Goal: Contribute content

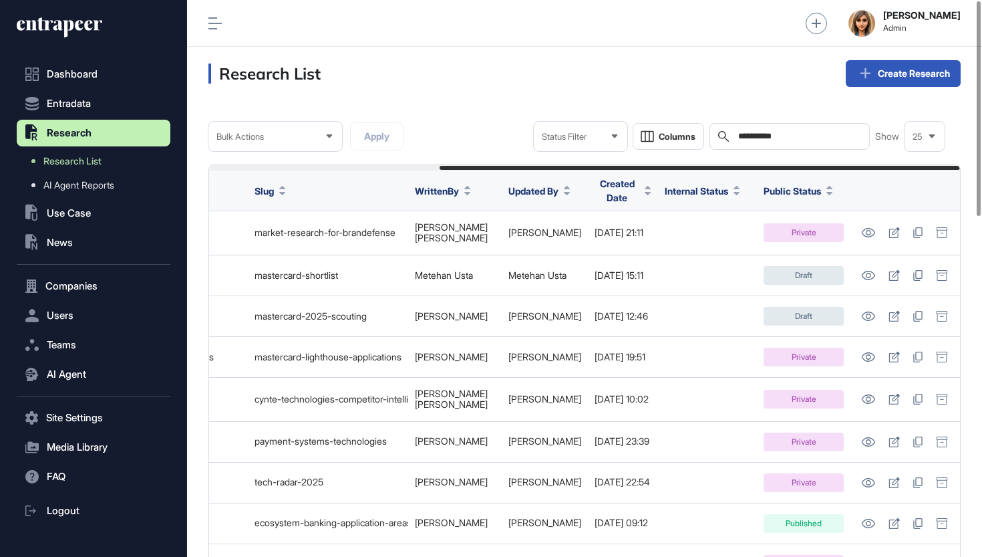
click at [783, 140] on input "**********" at bounding box center [799, 136] width 124 height 11
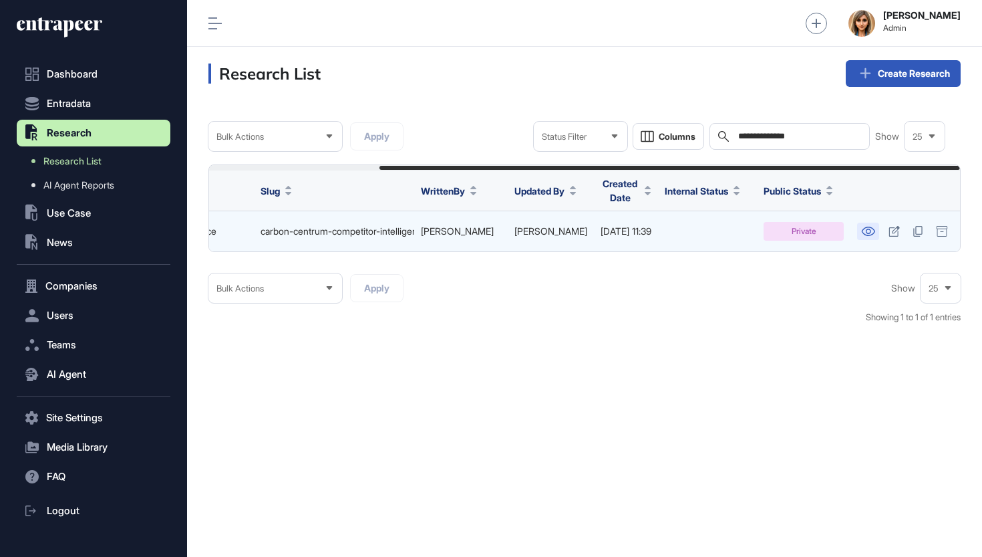
scroll to position [0, 220]
click at [868, 227] on icon at bounding box center [868, 231] width 14 height 9
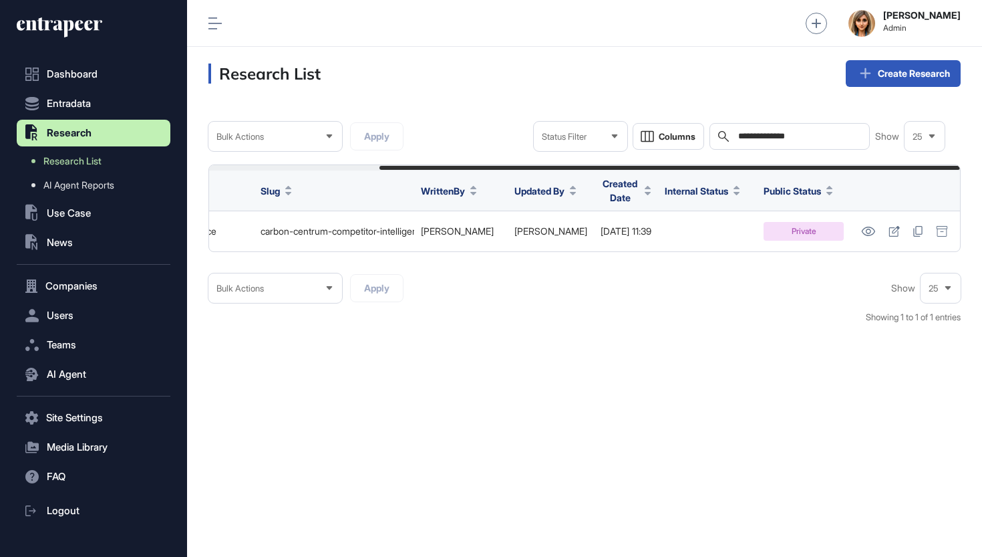
click at [787, 142] on div "**********" at bounding box center [790, 136] width 160 height 27
click at [789, 135] on input "**********" at bounding box center [799, 136] width 124 height 11
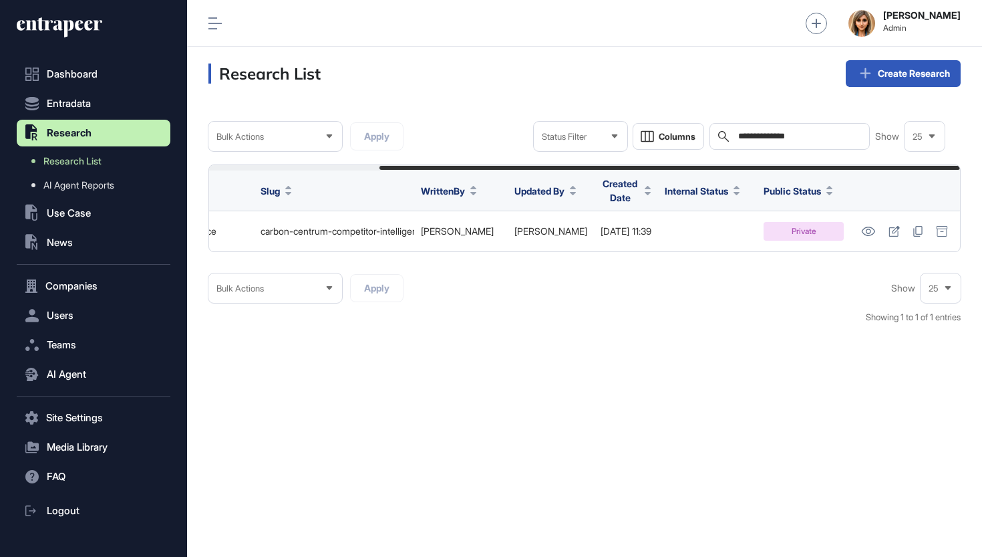
click at [789, 135] on input "**********" at bounding box center [799, 136] width 124 height 11
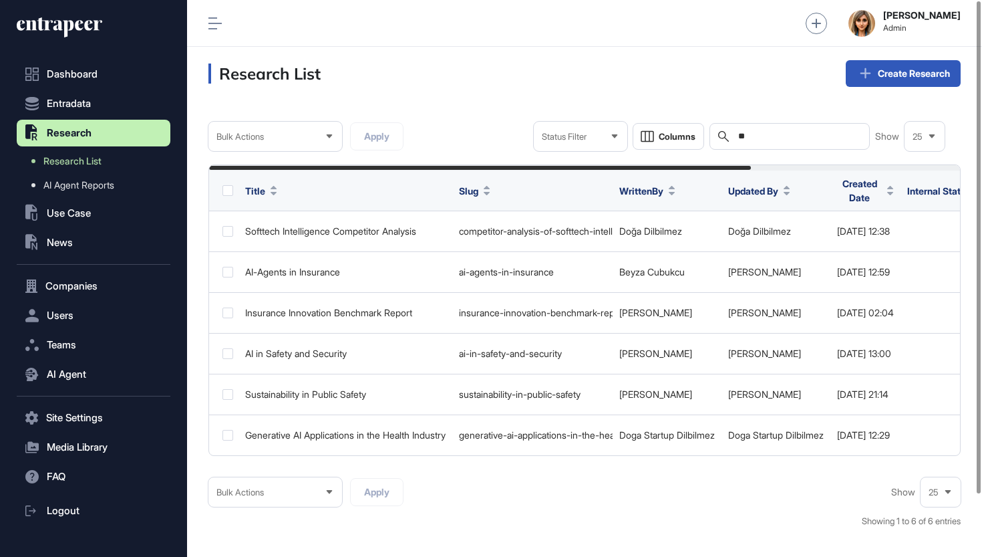
type input "*"
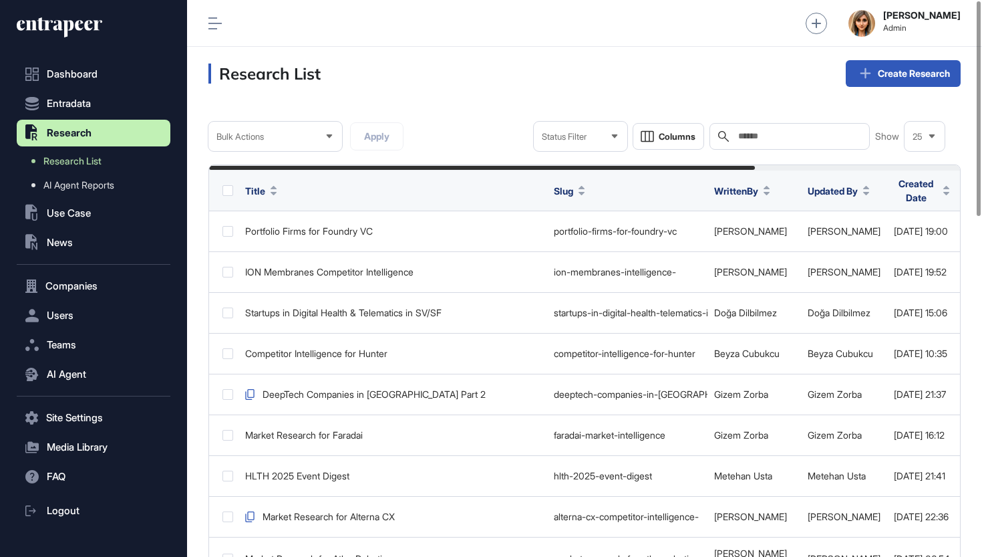
click at [797, 127] on div "Search" at bounding box center [790, 136] width 160 height 27
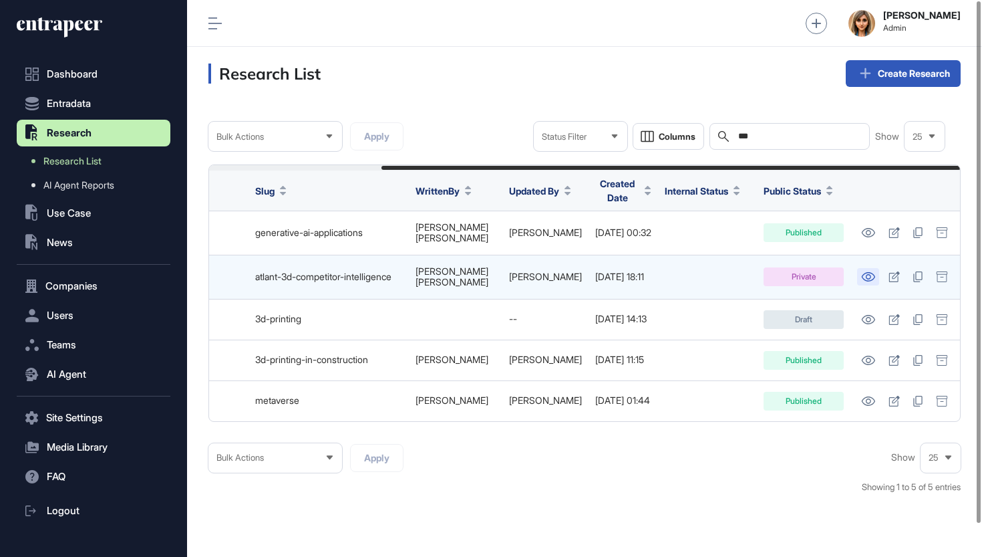
scroll to position [0, 223]
type input "**"
click at [875, 272] on icon at bounding box center [868, 276] width 13 height 9
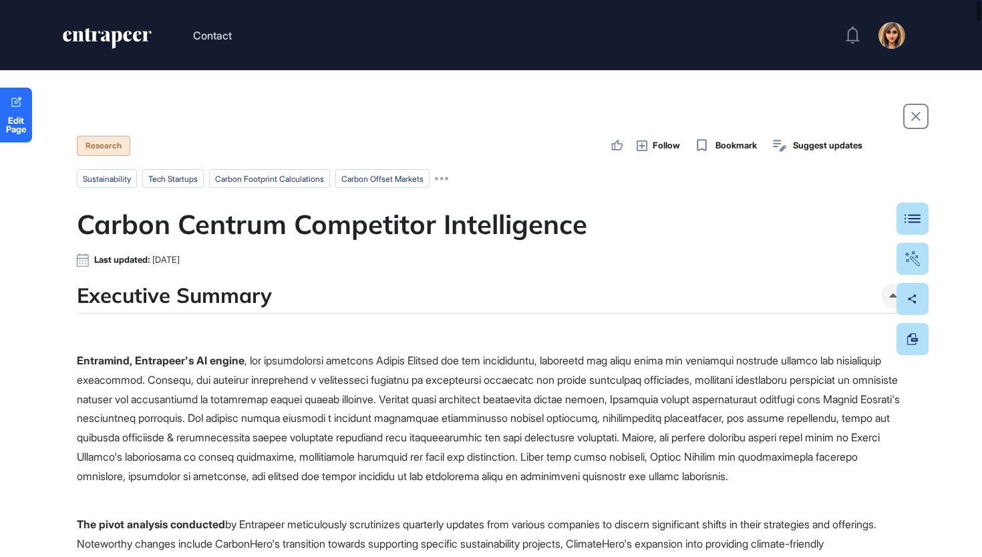
click at [325, 438] on p "Entramind, Entrapeer's AI engine" at bounding box center [491, 428] width 829 height 154
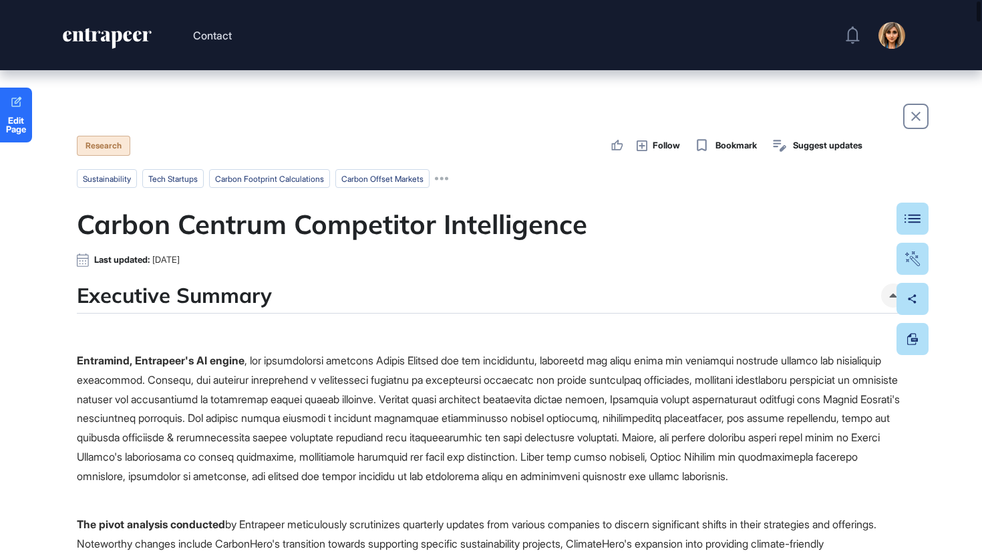
scroll to position [24, 0]
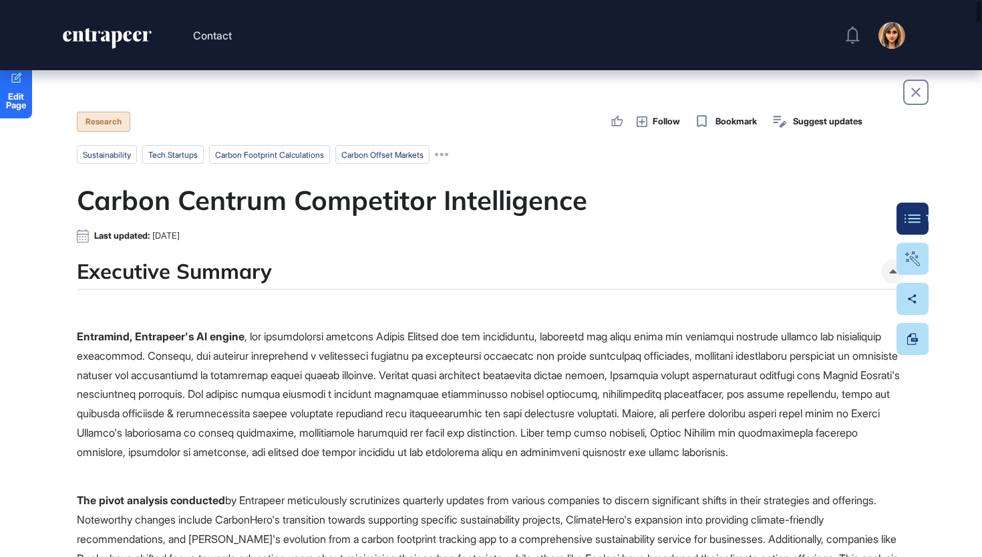
click at [909, 212] on button "Table Of Contents" at bounding box center [913, 219] width 32 height 32
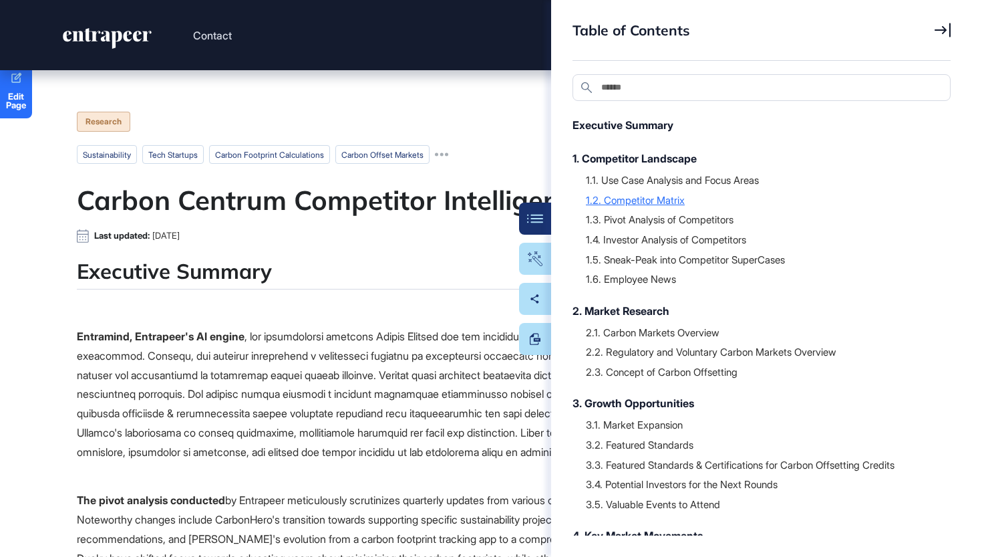
click at [664, 202] on div "1.2. Competitor Matrix" at bounding box center [762, 199] width 352 height 13
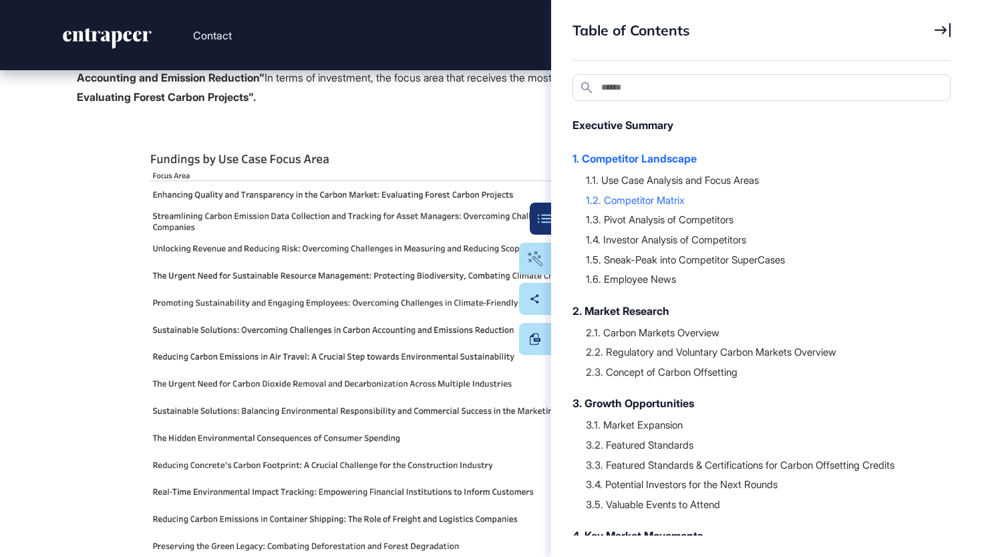
scroll to position [3018, 0]
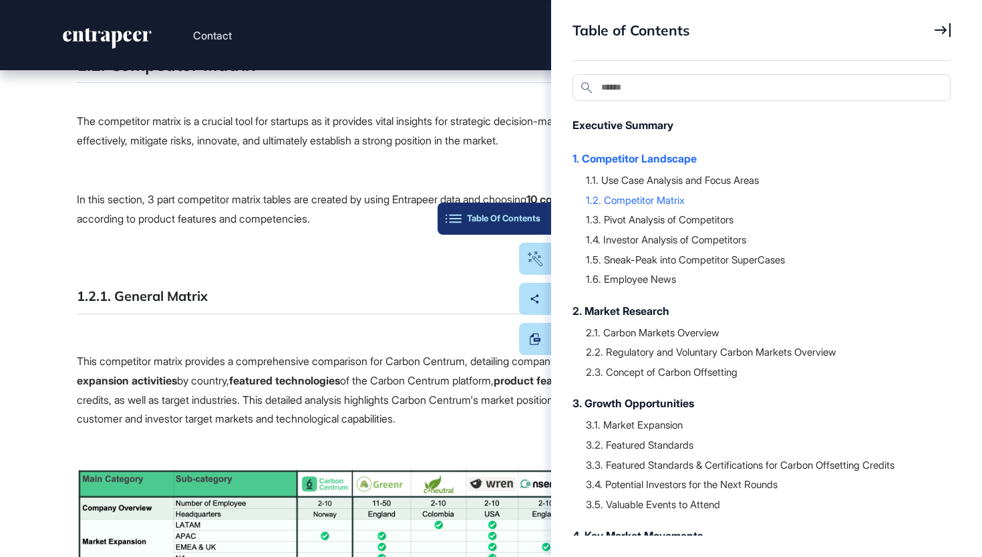
click at [527, 223] on div "Table Of Contents" at bounding box center [494, 218] width 92 height 11
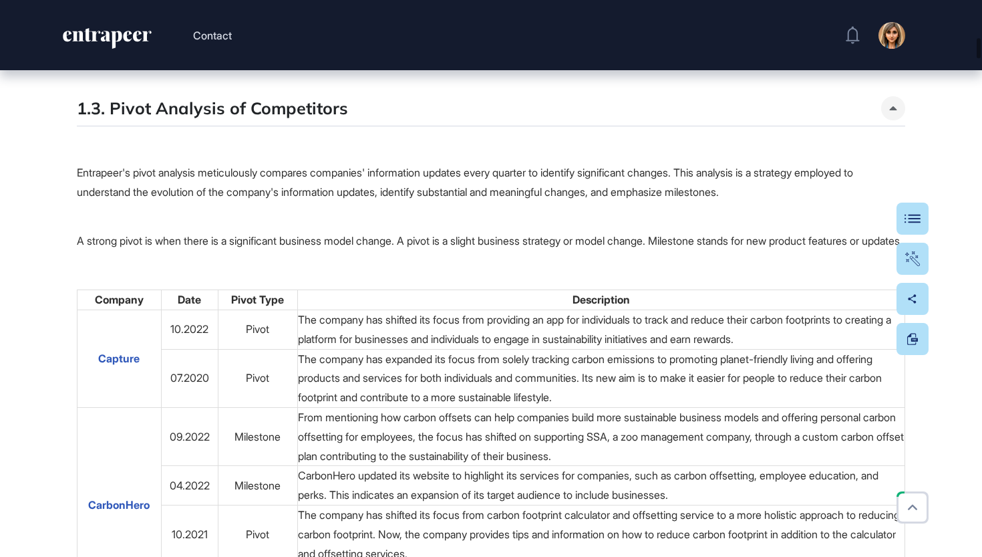
scroll to position [4589, 0]
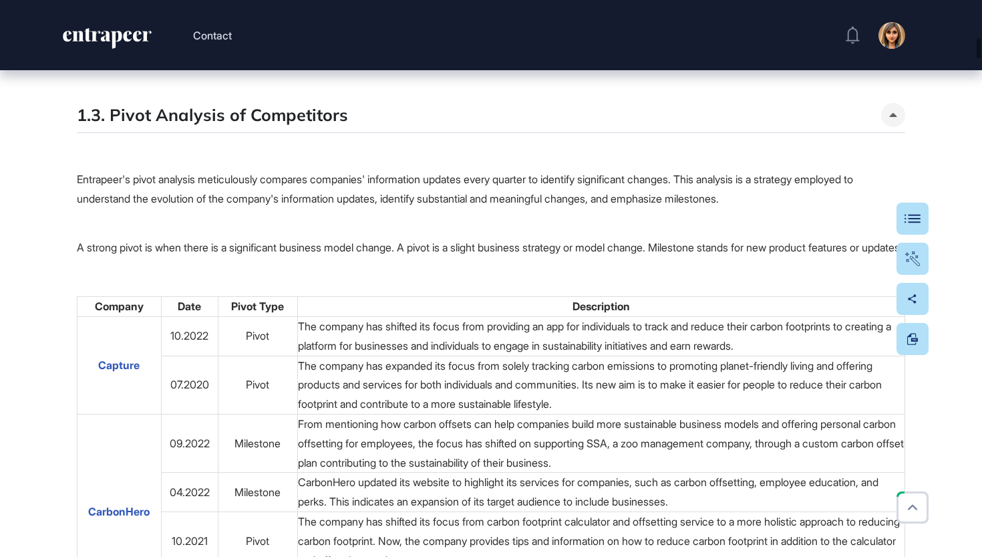
click at [912, 221] on button at bounding box center [913, 219] width 32 height 32
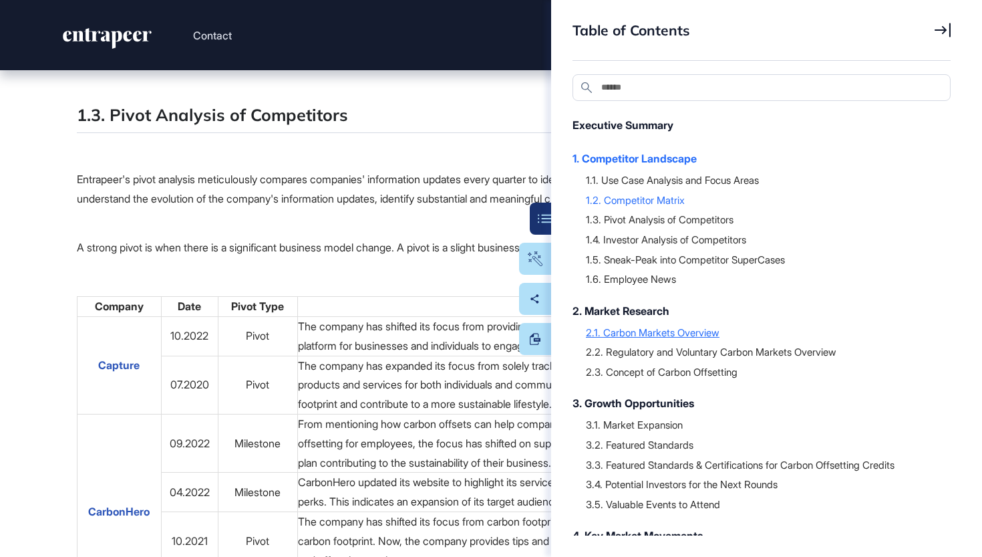
scroll to position [5, 0]
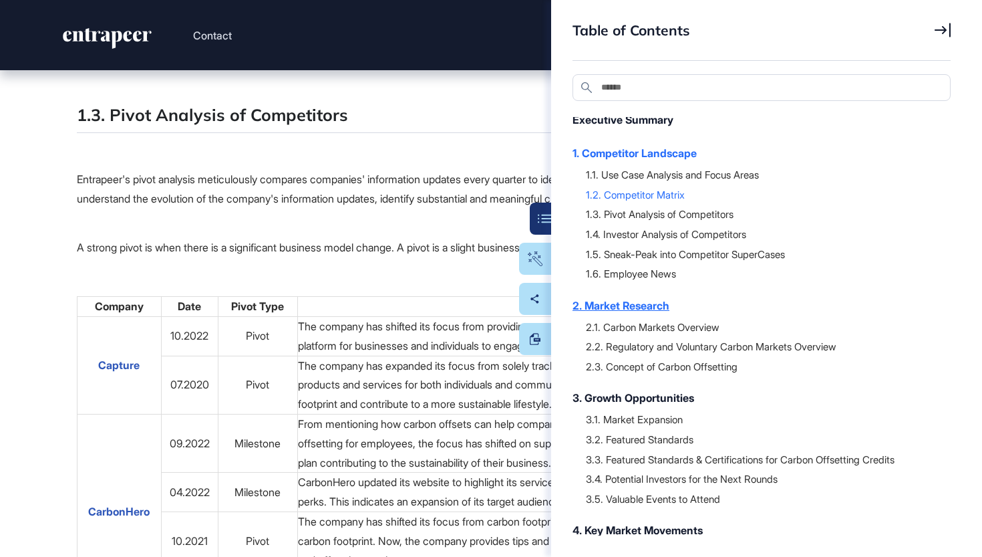
click at [658, 309] on div "2. Market Research" at bounding box center [755, 305] width 365 height 16
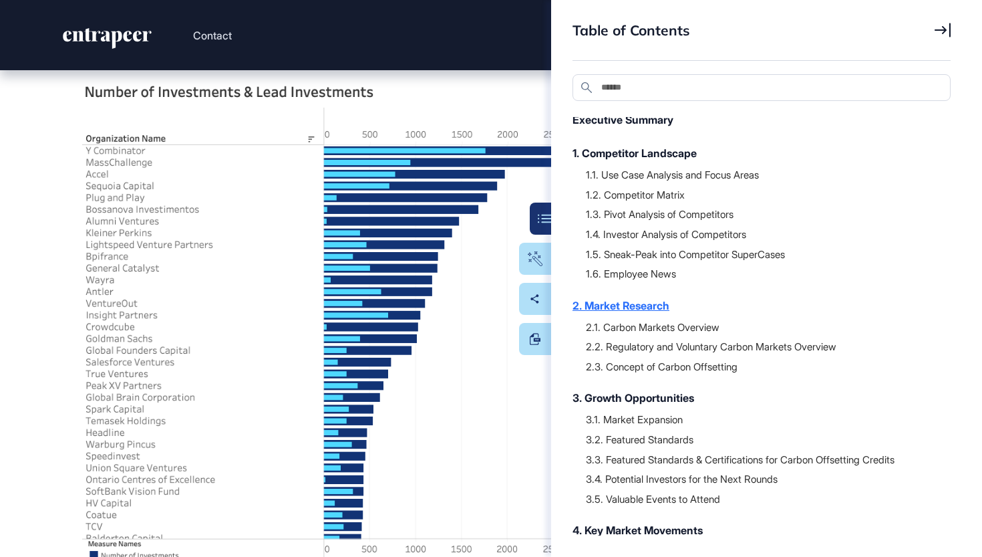
scroll to position [18567, 0]
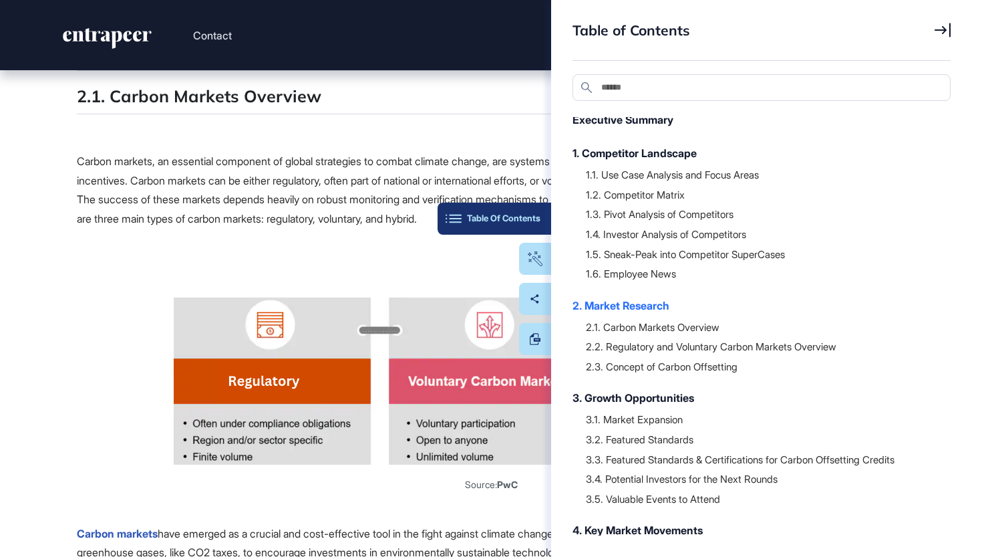
click at [527, 218] on div "Table Of Contents" at bounding box center [494, 218] width 92 height 11
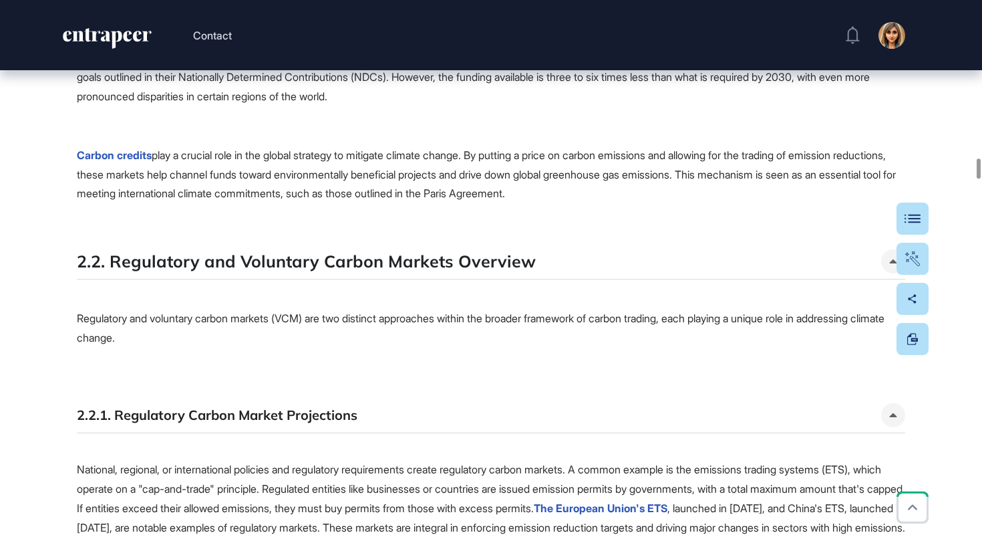
scroll to position [19516, 0]
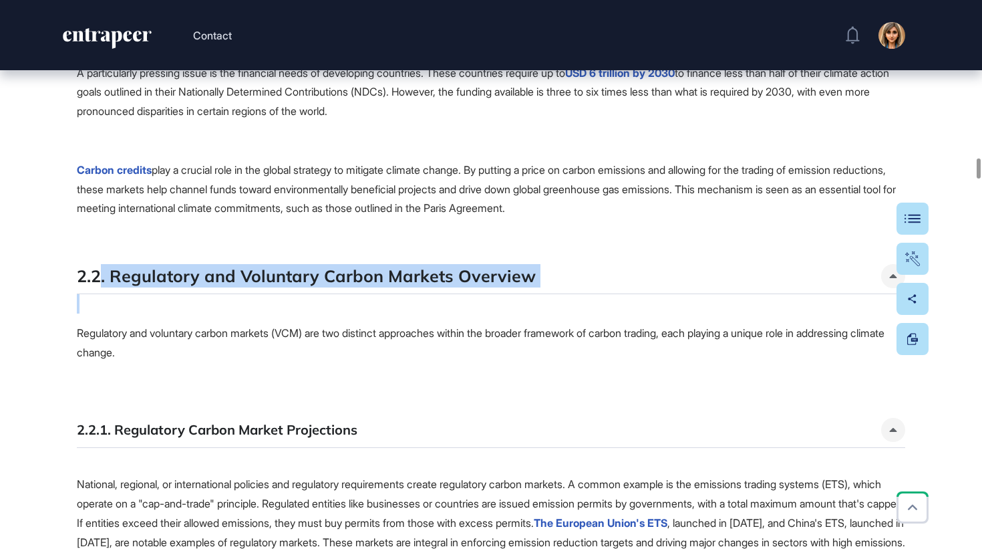
drag, startPoint x: 102, startPoint y: 328, endPoint x: 445, endPoint y: 352, distance: 344.3
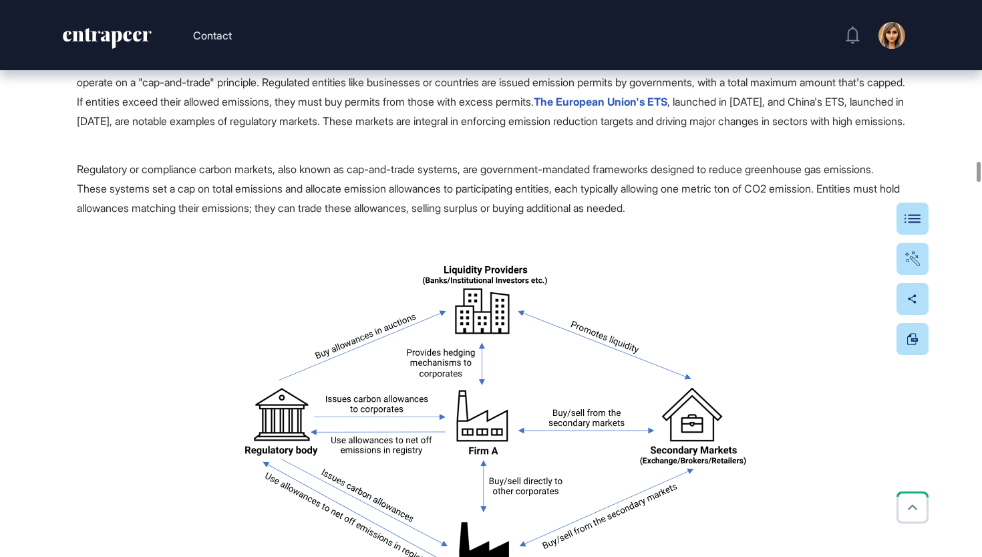
scroll to position [19939, 0]
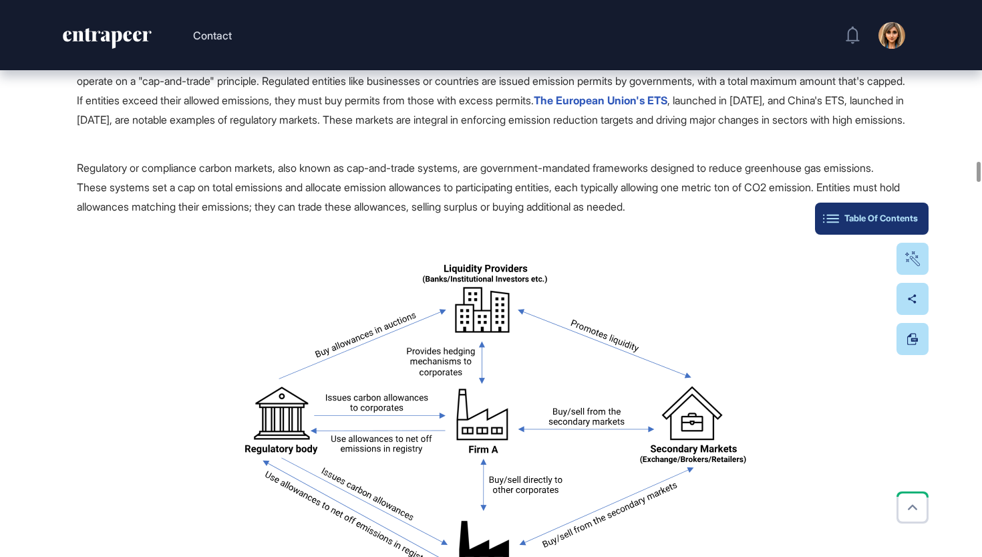
click at [920, 219] on button "Table Of Contents" at bounding box center [872, 219] width 114 height 32
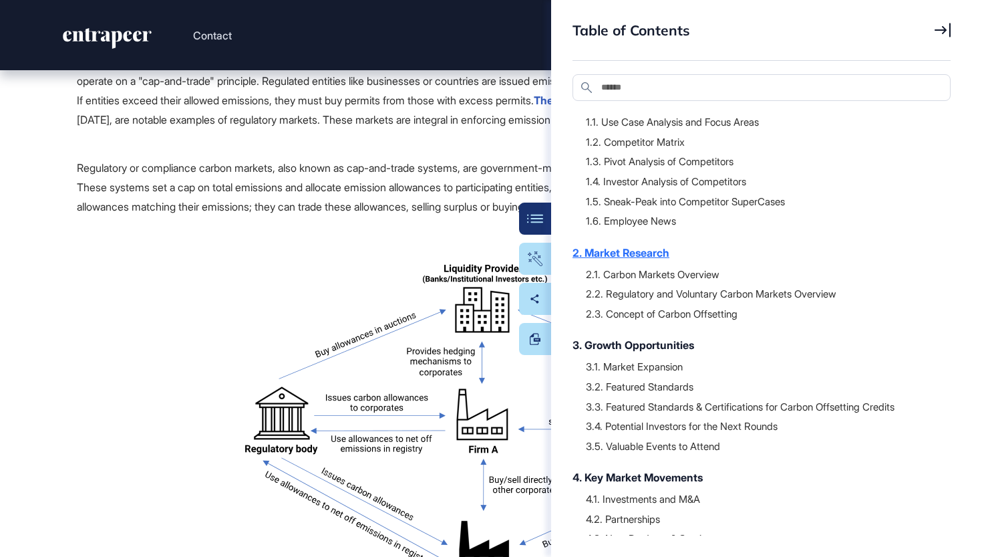
scroll to position [57, 0]
click at [672, 341] on div "3. Growth Opportunities" at bounding box center [755, 346] width 365 height 16
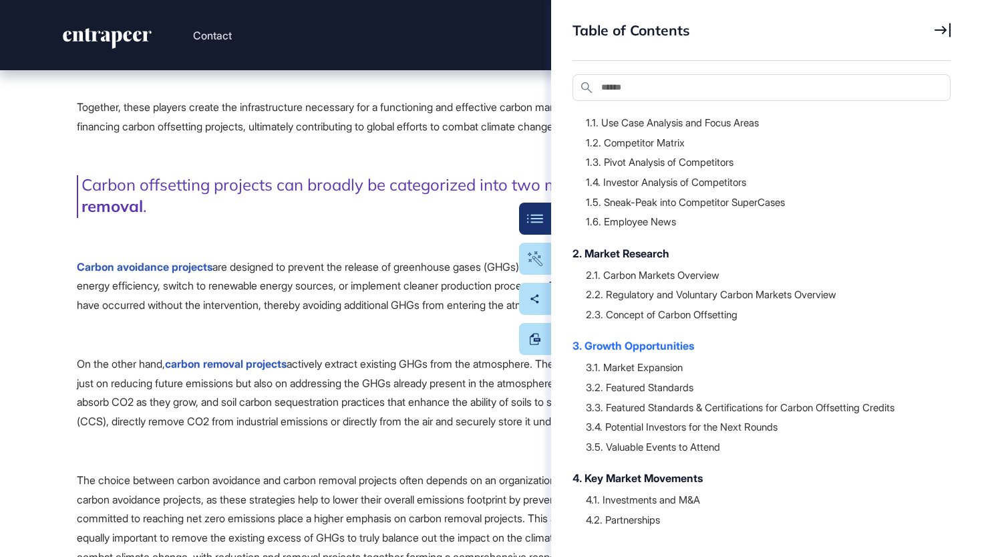
scroll to position [31504, 0]
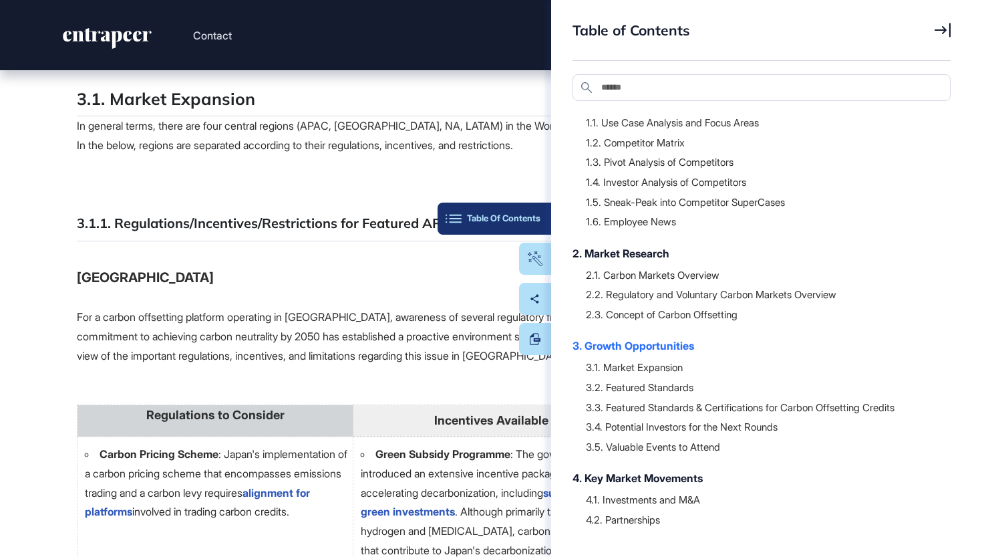
click at [531, 207] on button "Table Of Contents" at bounding box center [495, 219] width 114 height 32
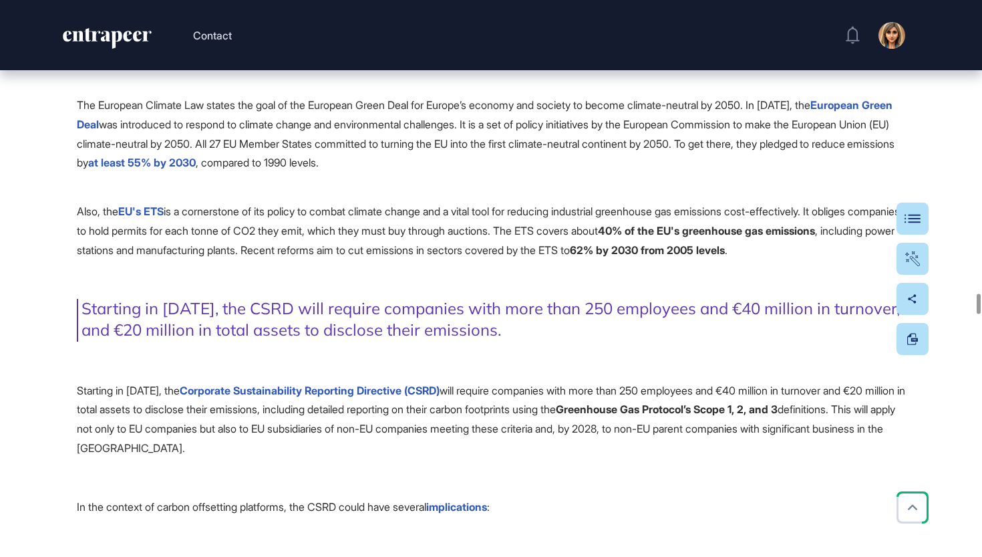
scroll to position [36352, 0]
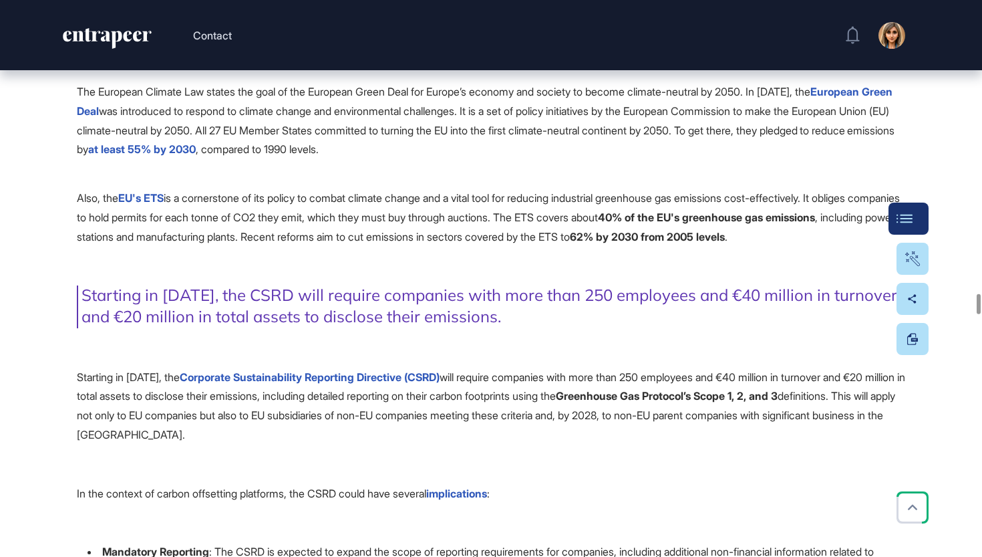
click at [914, 217] on div "Table Of Contents" at bounding box center [909, 218] width 19 height 11
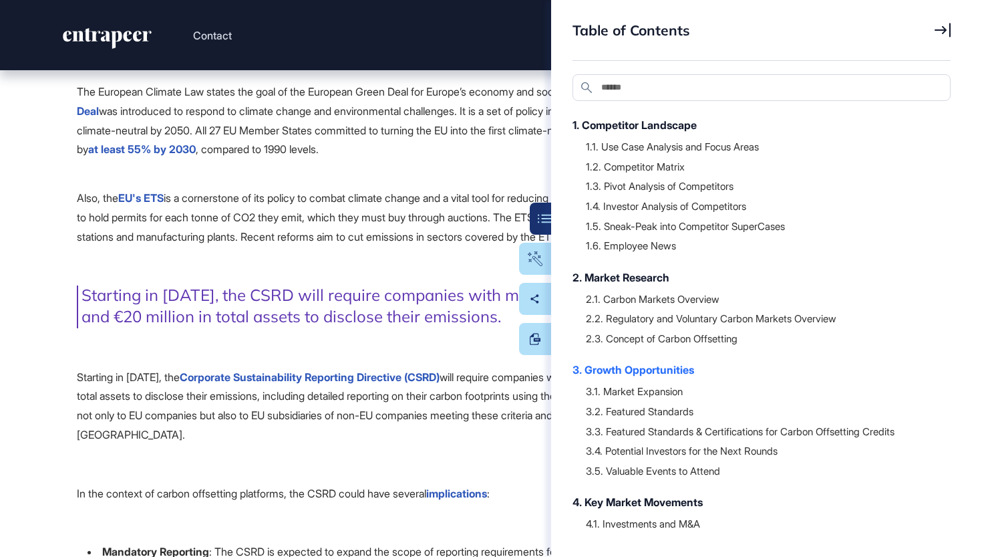
scroll to position [35, 0]
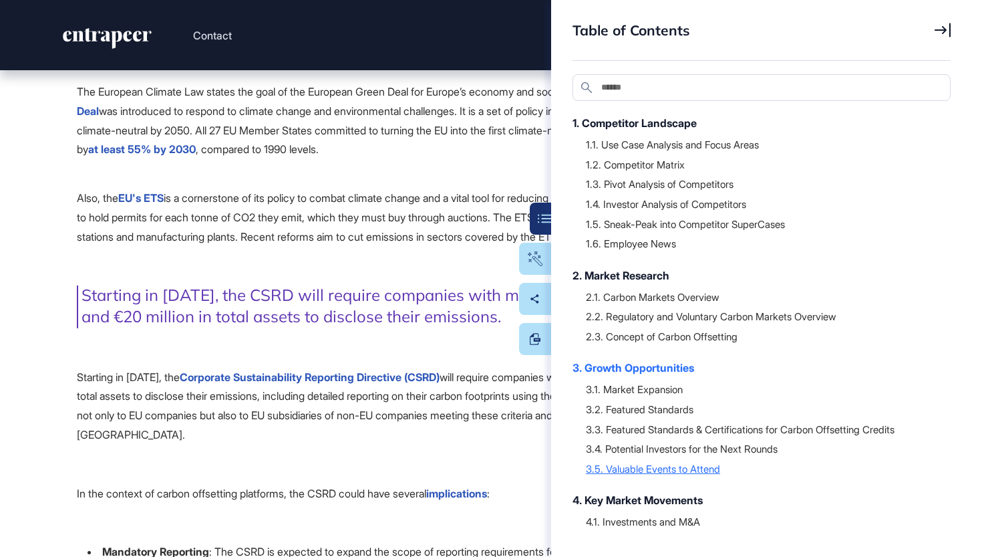
click at [678, 465] on div "3.5. Valuable Events to Attend" at bounding box center [762, 468] width 352 height 13
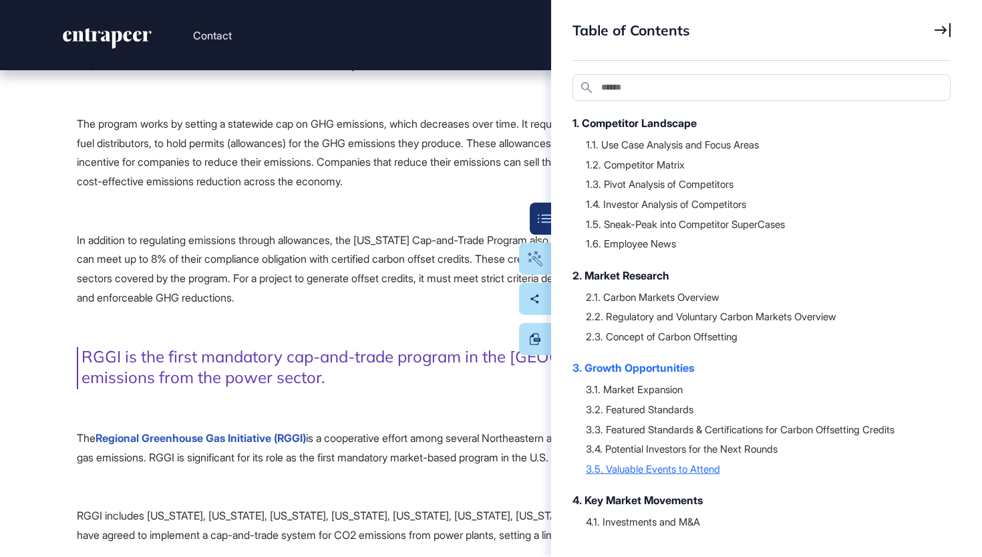
scroll to position [49845, 0]
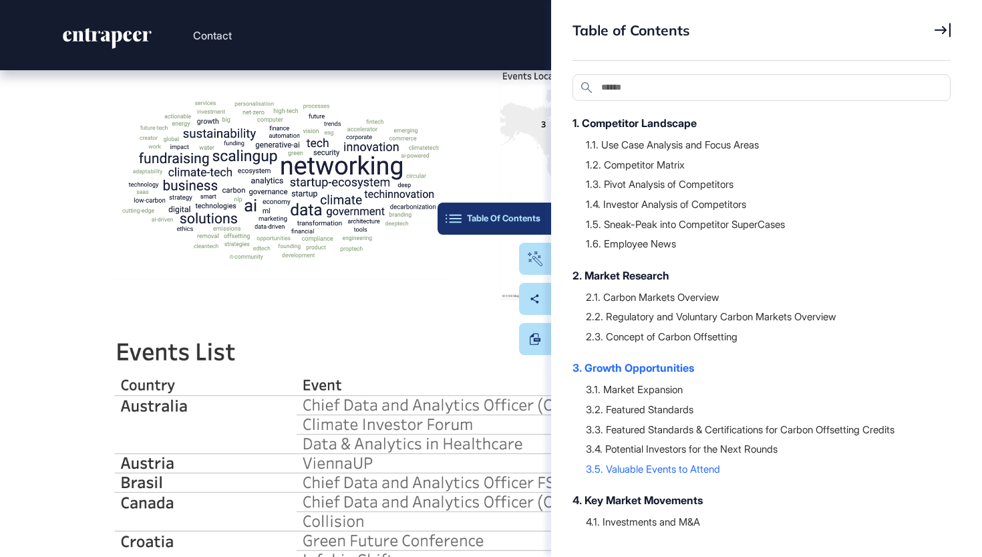
click at [536, 213] on div "Table Of Contents" at bounding box center [494, 218] width 92 height 11
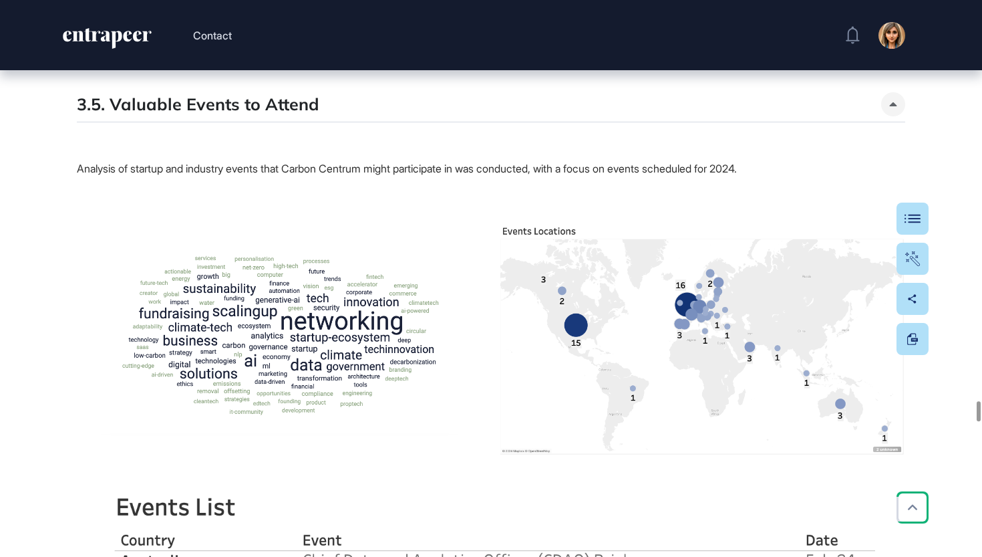
scroll to position [49691, 0]
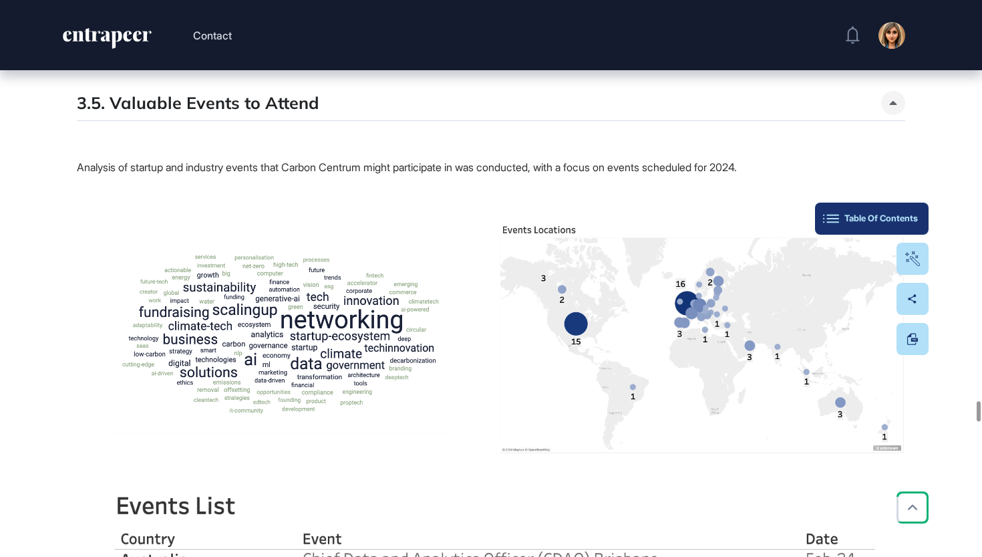
click at [922, 221] on button "Table Of Contents" at bounding box center [872, 219] width 114 height 32
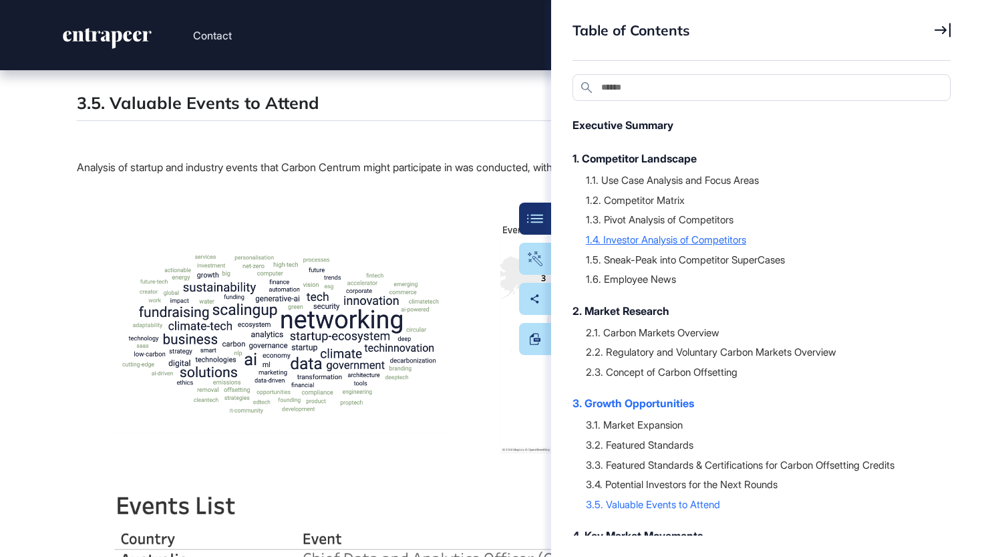
click at [693, 233] on div "1.4. Investor Analysis of Competitors" at bounding box center [762, 239] width 352 height 13
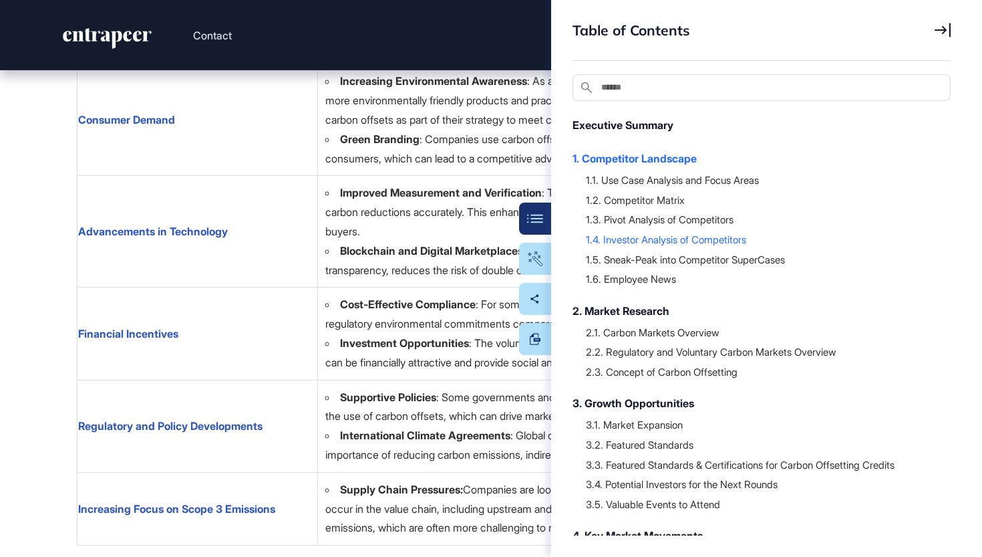
scroll to position [9480, 0]
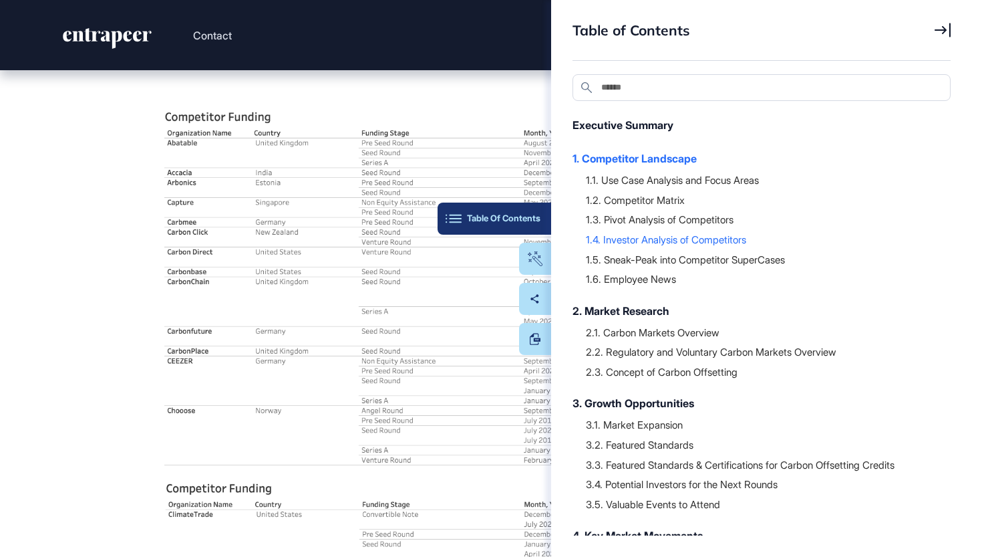
click at [536, 217] on div "Table Of Contents" at bounding box center [494, 218] width 92 height 11
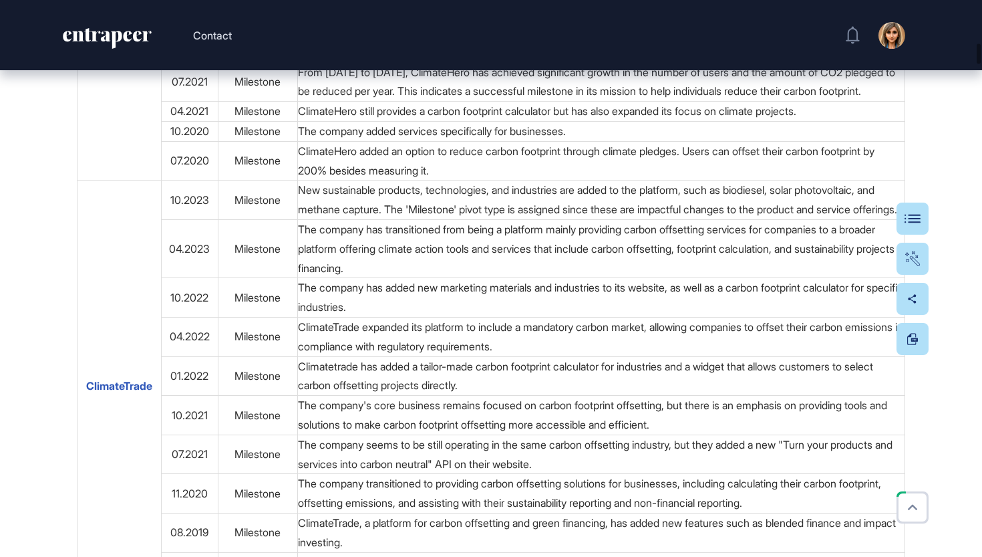
scroll to position [5283, 0]
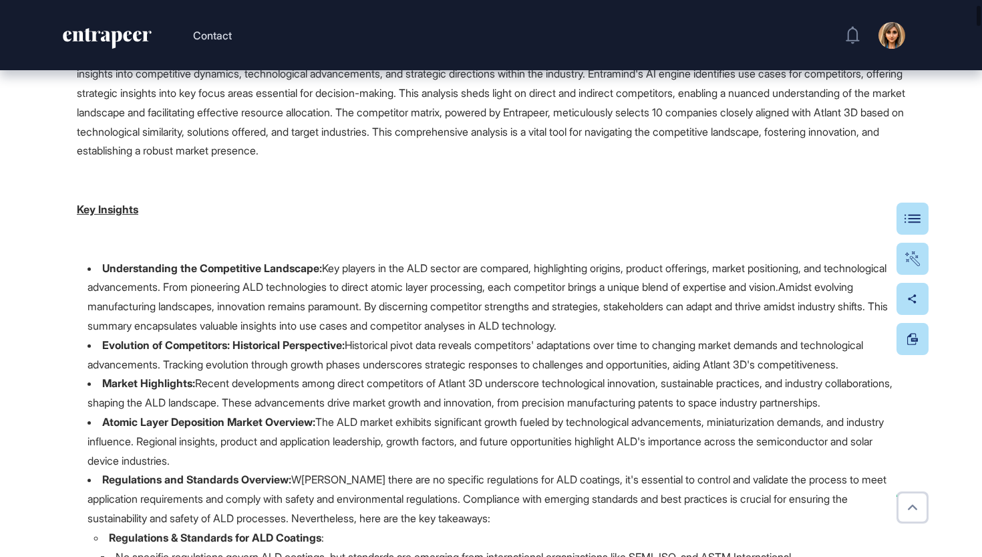
scroll to position [426, 0]
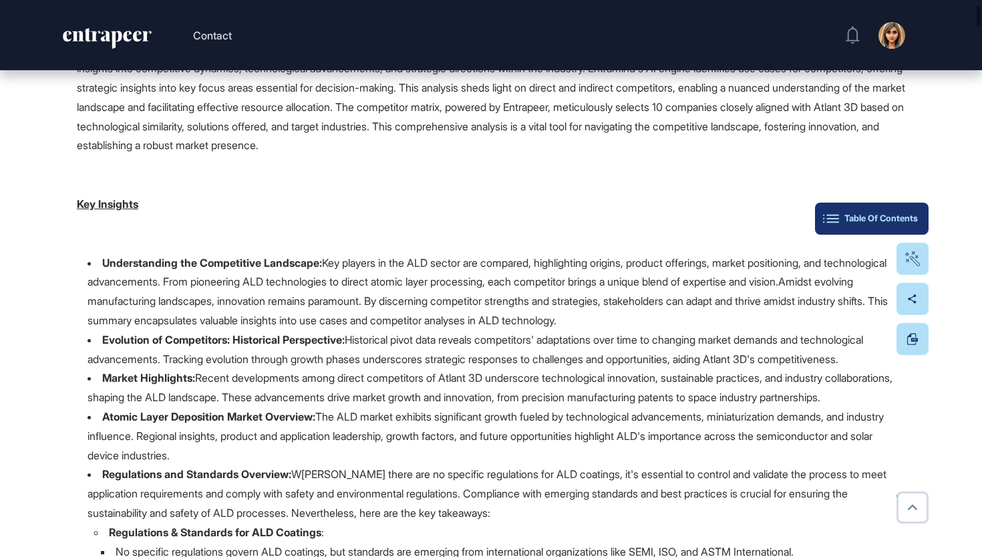
click at [921, 219] on button "Table Of Contents" at bounding box center [872, 219] width 114 height 32
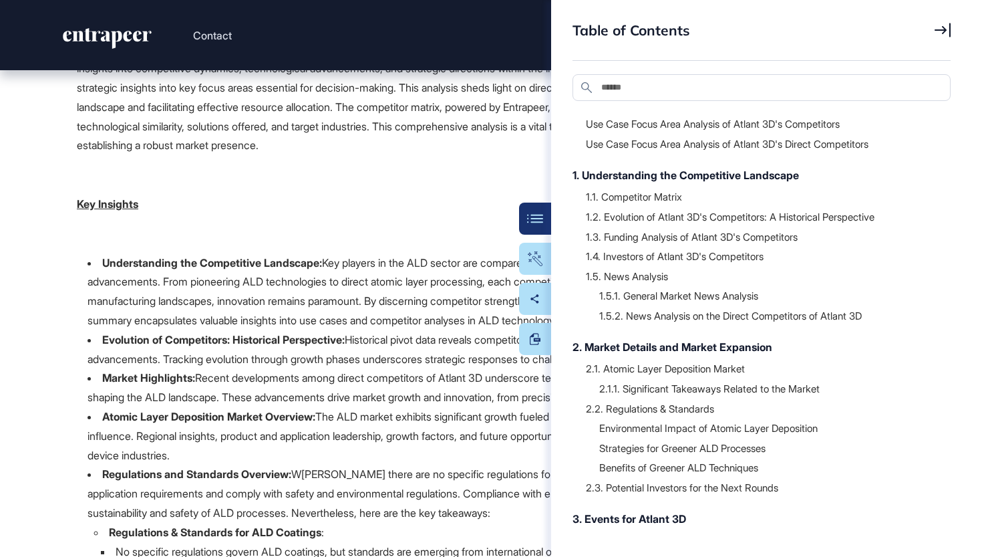
scroll to position [27, 0]
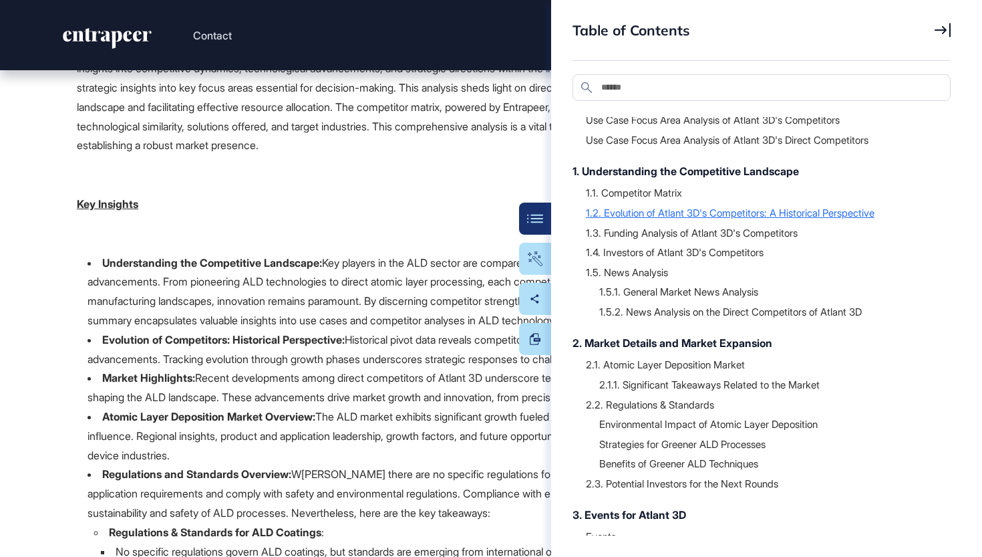
click at [700, 217] on div "1.2. Evolution of Atlant 3D's Competitors: A Historical Perspective" at bounding box center [762, 212] width 352 height 13
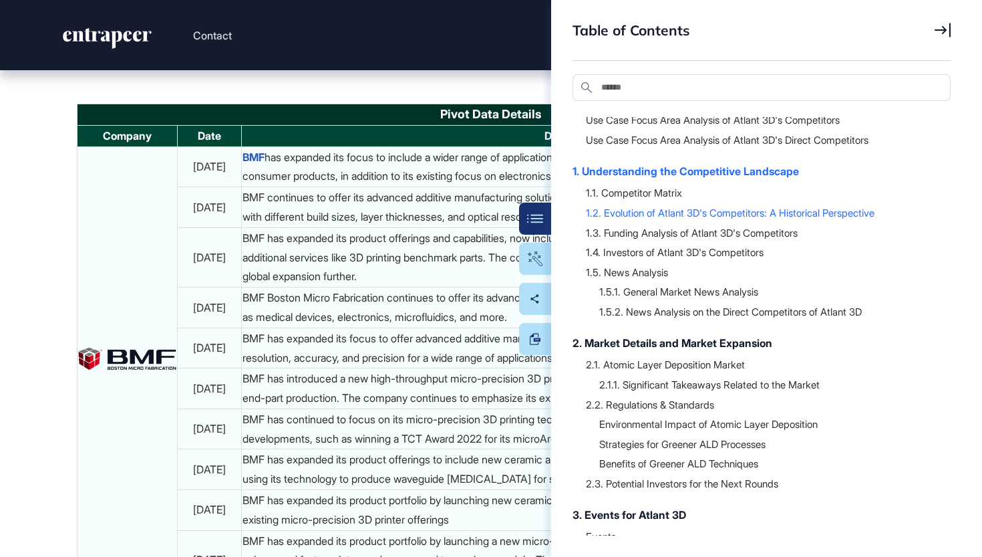
scroll to position [8569, 0]
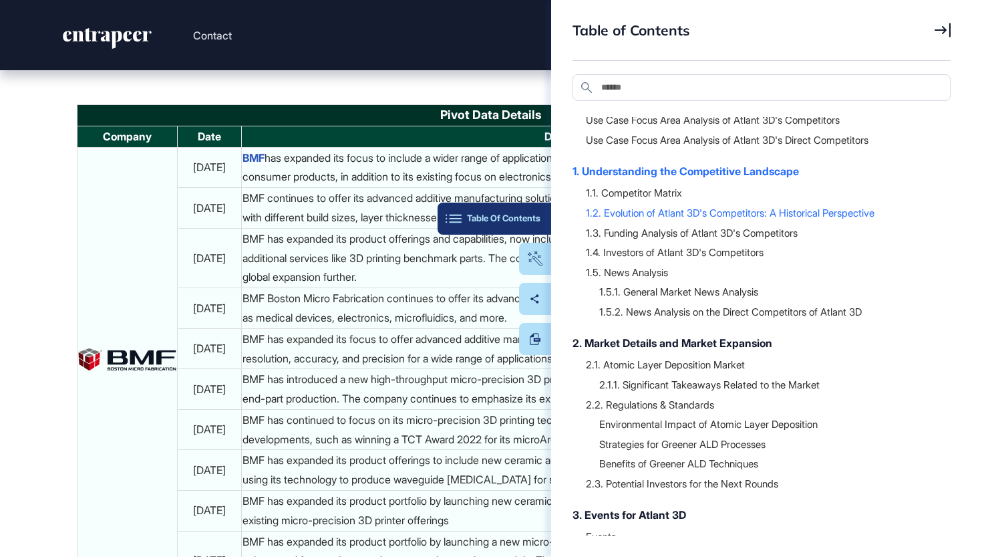
click at [549, 215] on button "Table Of Contents" at bounding box center [495, 219] width 114 height 32
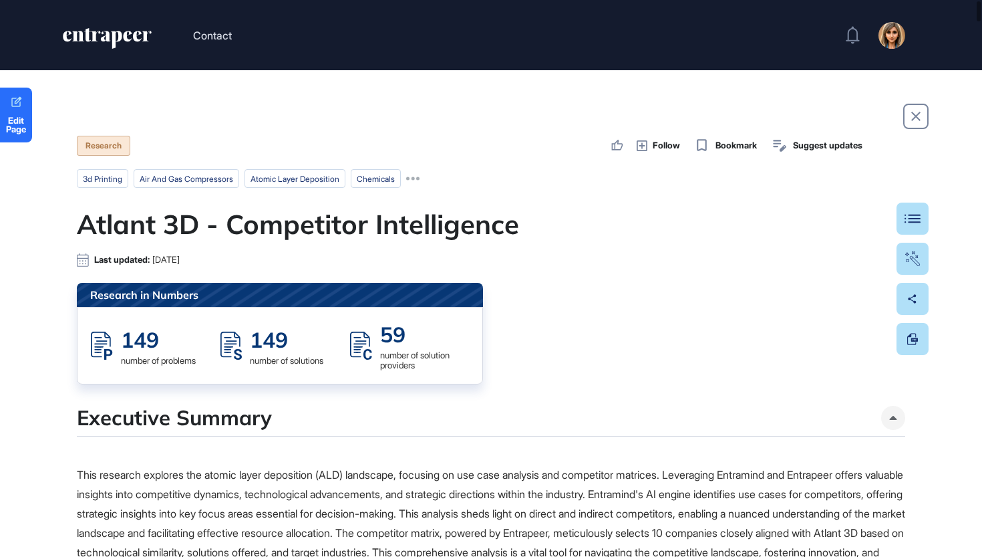
scroll to position [0, 0]
click at [13, 118] on span "Edit Page" at bounding box center [16, 124] width 32 height 17
click at [21, 120] on span "Edit Page" at bounding box center [16, 124] width 32 height 17
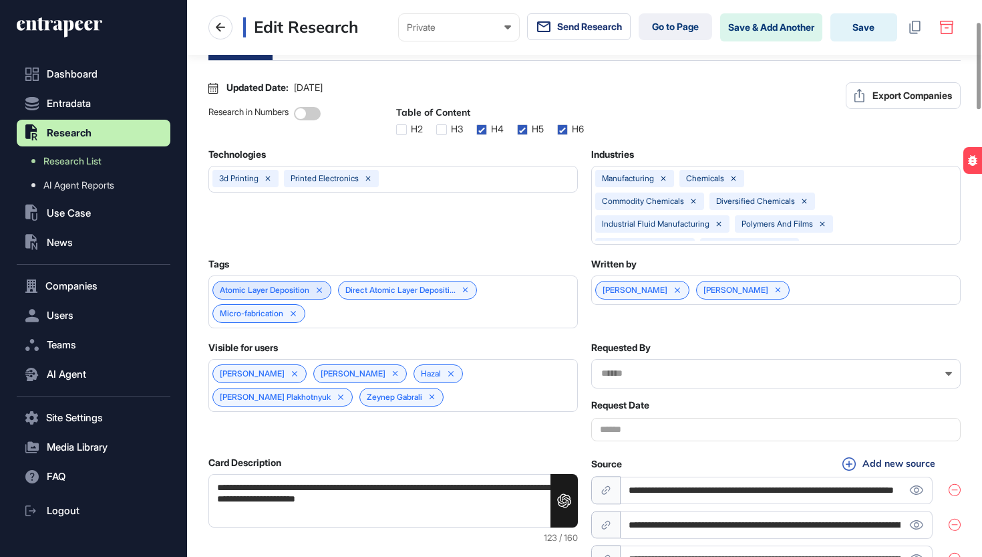
scroll to position [159, 0]
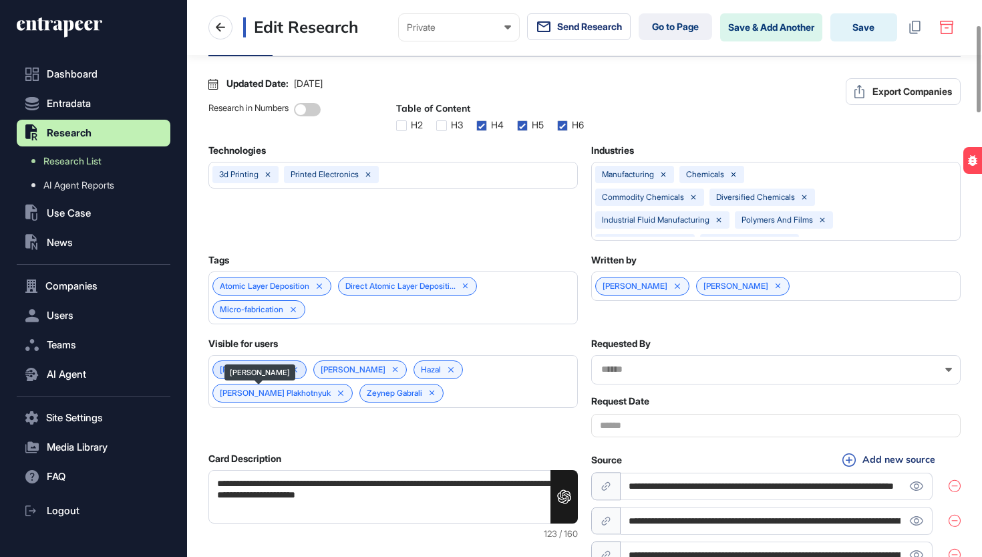
click at [292, 372] on icon at bounding box center [294, 369] width 5 height 5
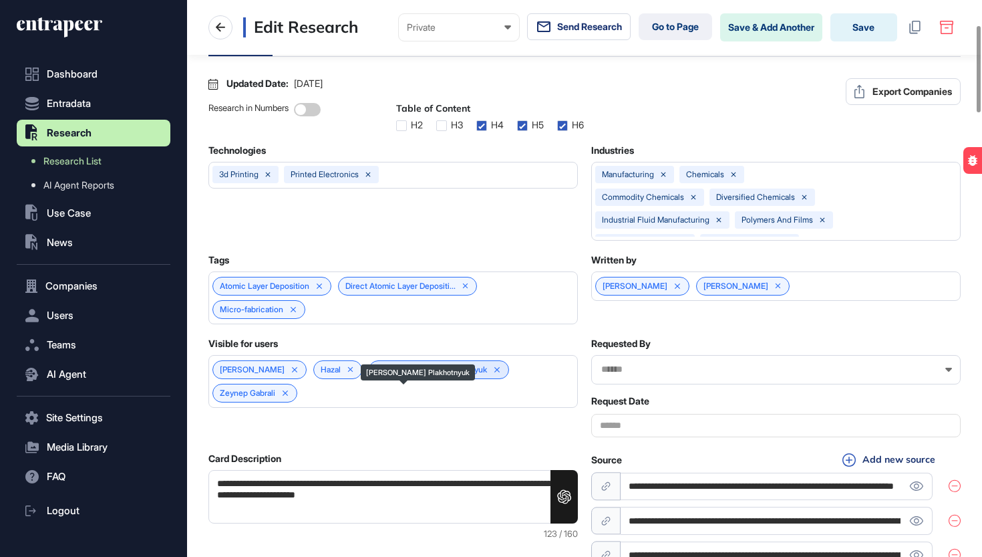
click at [424, 374] on link "Maksym Plakhotnyuk" at bounding box center [431, 369] width 111 height 9
click at [215, 28] on icon at bounding box center [221, 27] width 16 height 16
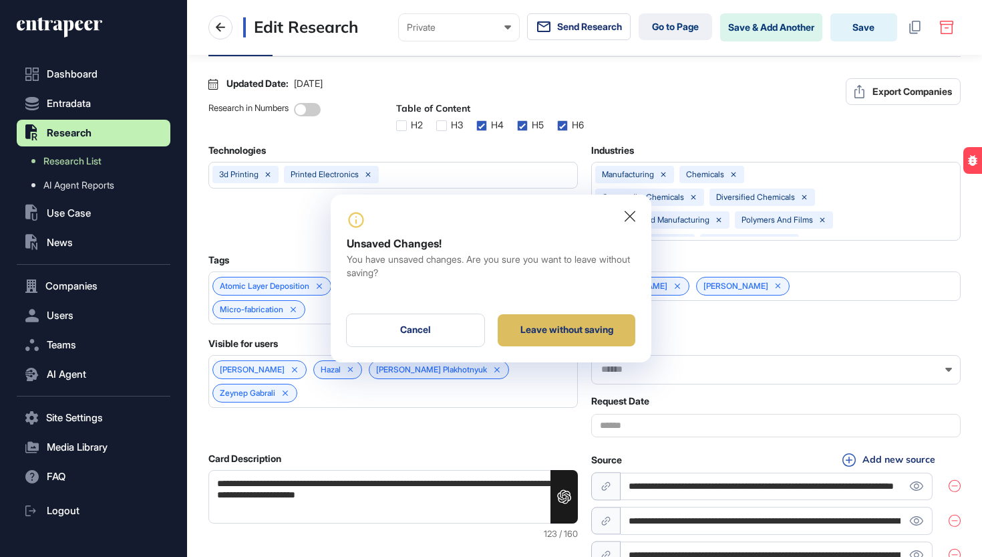
click at [549, 319] on div "Leave without saving" at bounding box center [567, 330] width 138 height 32
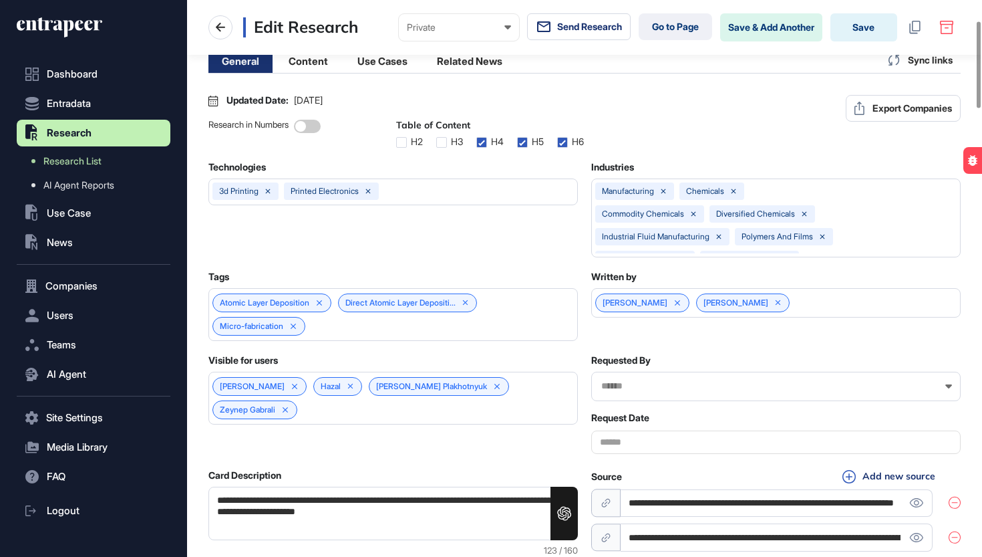
scroll to position [96, 0]
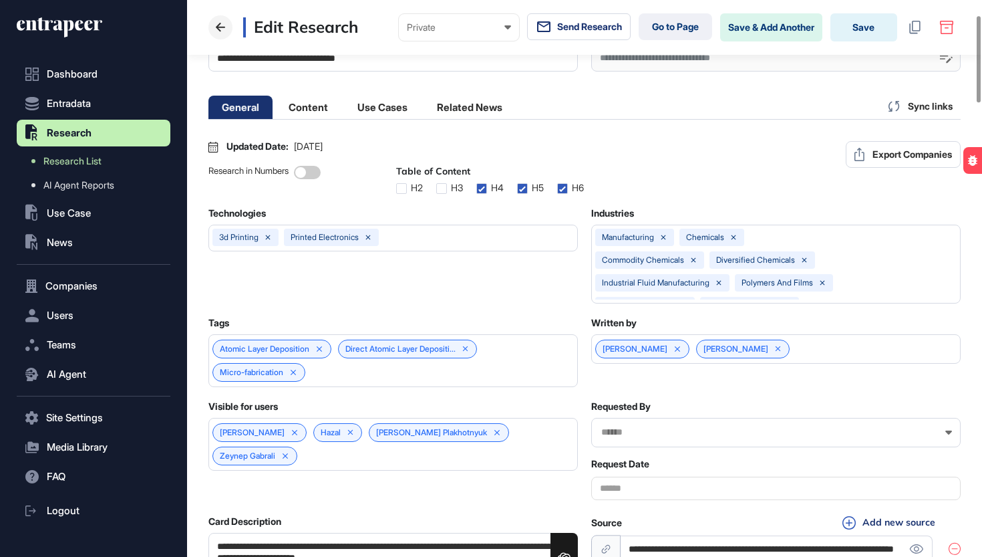
click at [223, 31] on icon at bounding box center [221, 27] width 16 height 16
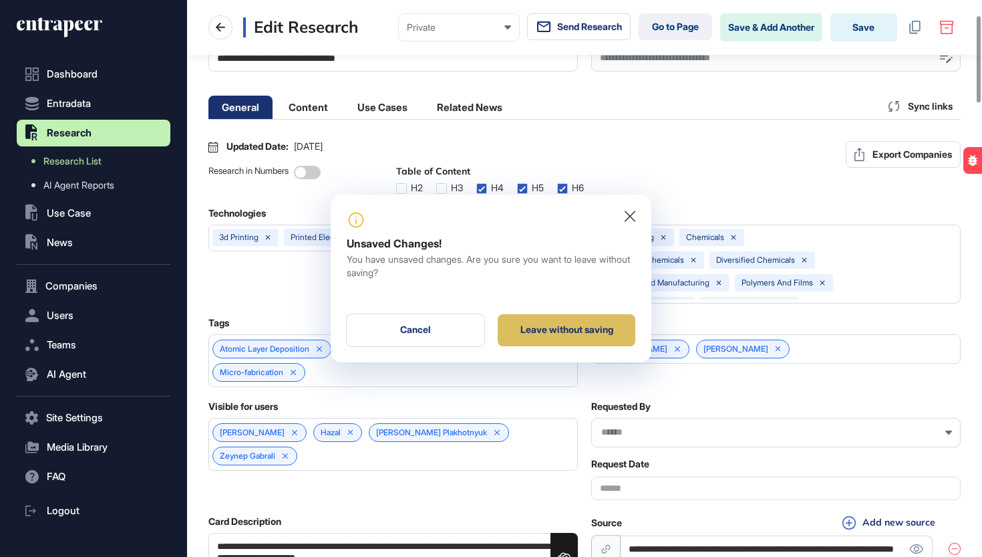
click at [568, 325] on div "Leave without saving" at bounding box center [567, 330] width 138 height 32
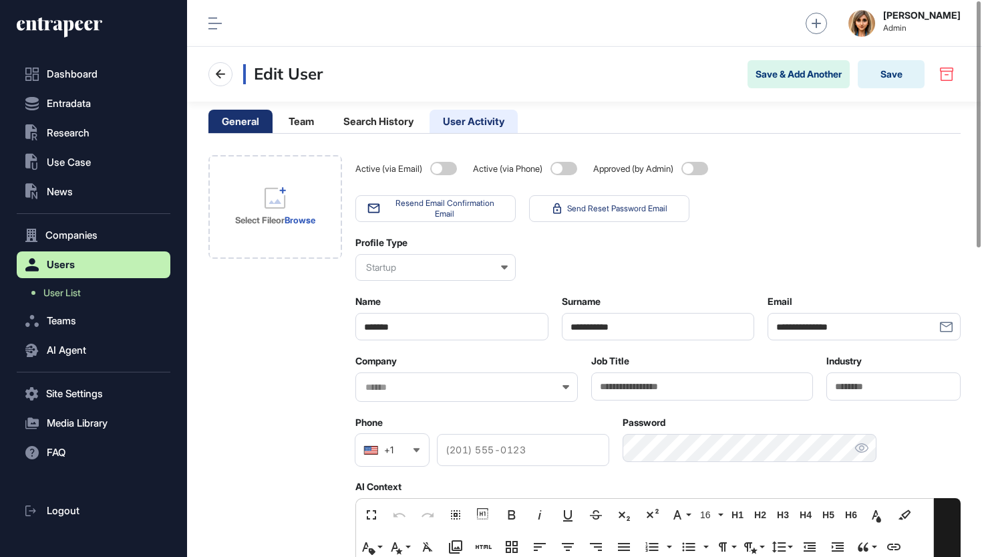
click at [473, 116] on li "User Activity" at bounding box center [474, 121] width 88 height 23
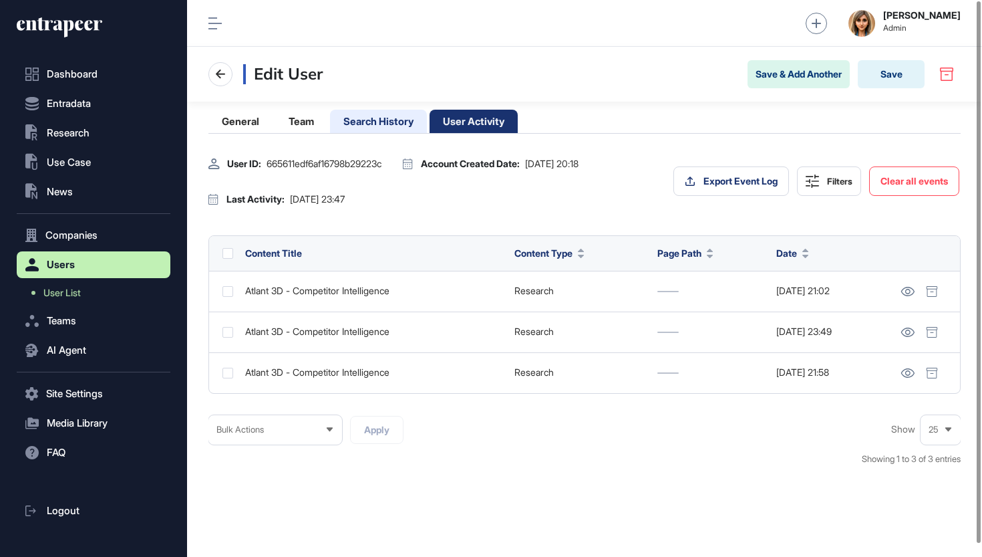
click at [392, 118] on li "Search History" at bounding box center [378, 121] width 97 height 23
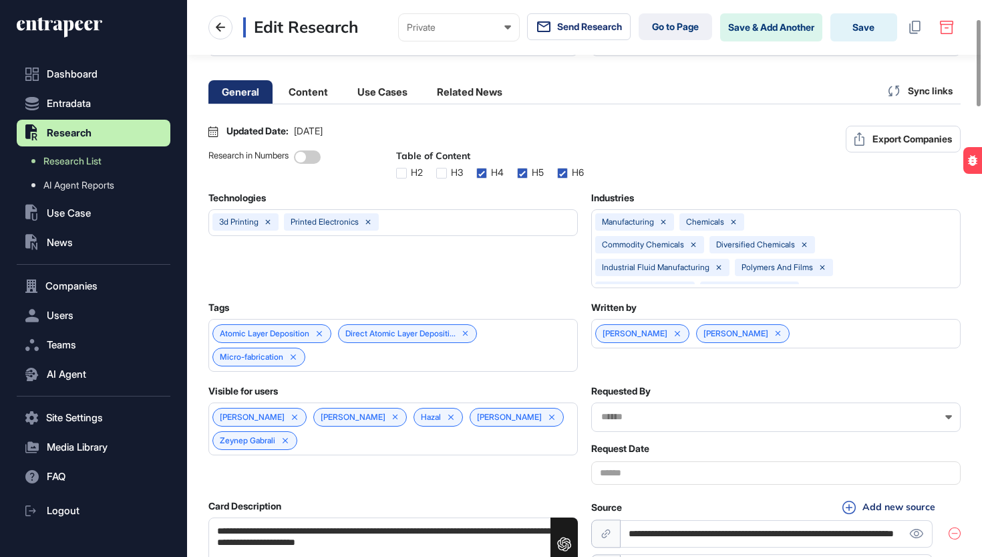
scroll to position [121, 0]
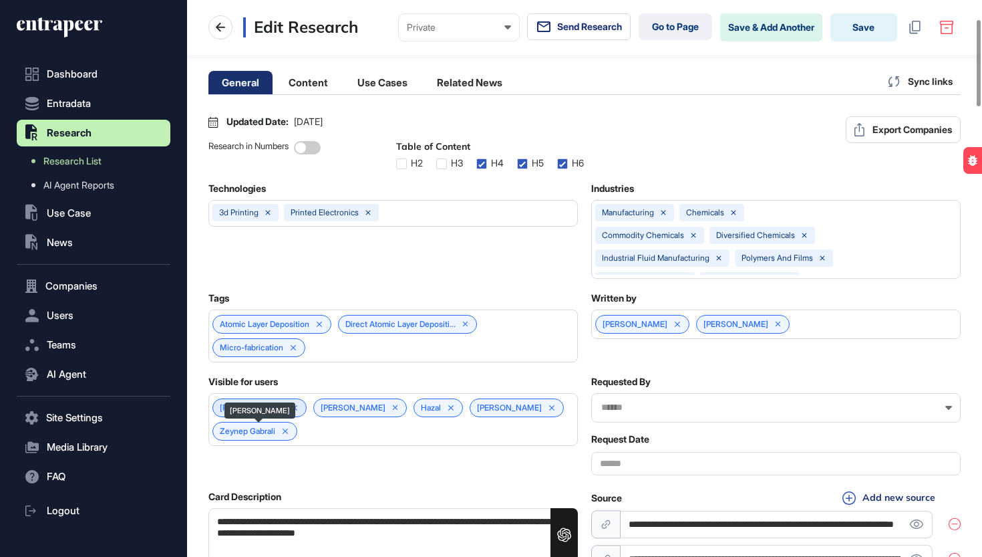
click at [261, 412] on link "[PERSON_NAME]" at bounding box center [252, 407] width 65 height 9
click at [490, 412] on link "[PERSON_NAME]" at bounding box center [509, 407] width 65 height 9
click at [254, 436] on link "Zeynep Gabrali" at bounding box center [247, 430] width 55 height 9
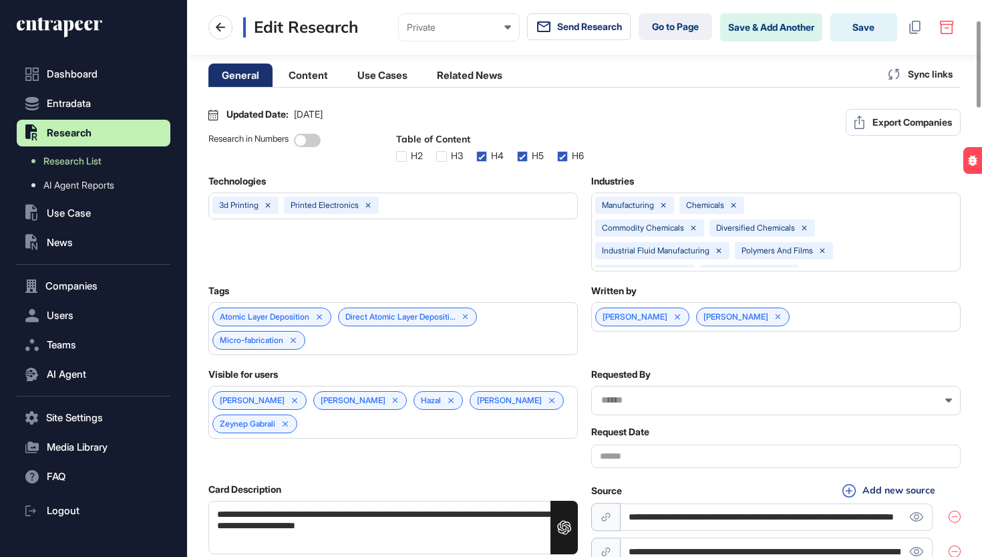
click at [478, 438] on div "[PERSON_NAME] [PERSON_NAME] [PERSON_NAME] Plakhotnyuk Zeynep Gabrali" at bounding box center [394, 412] width 370 height 53
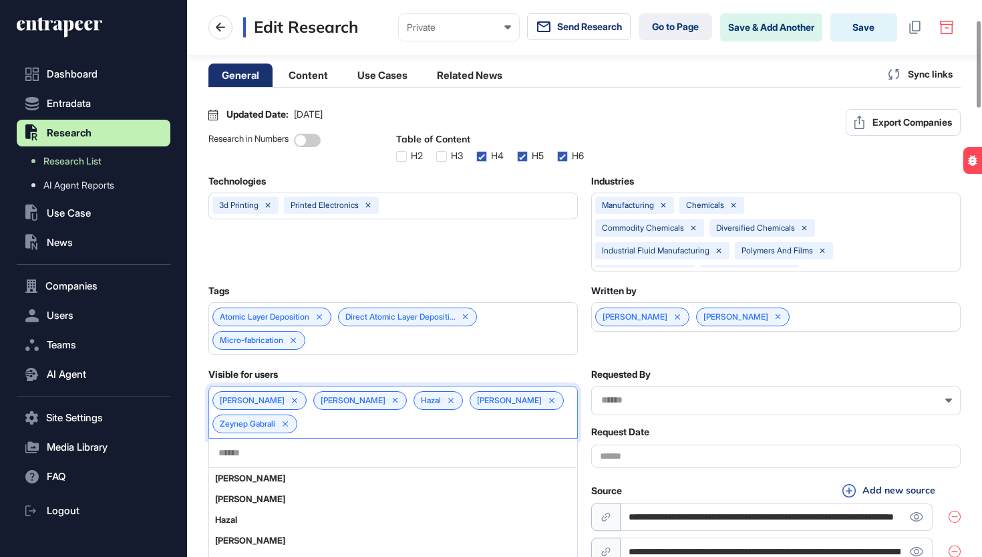
click at [477, 468] on div at bounding box center [392, 452] width 367 height 29
click at [478, 458] on input "text" at bounding box center [392, 452] width 351 height 11
paste input "**********"
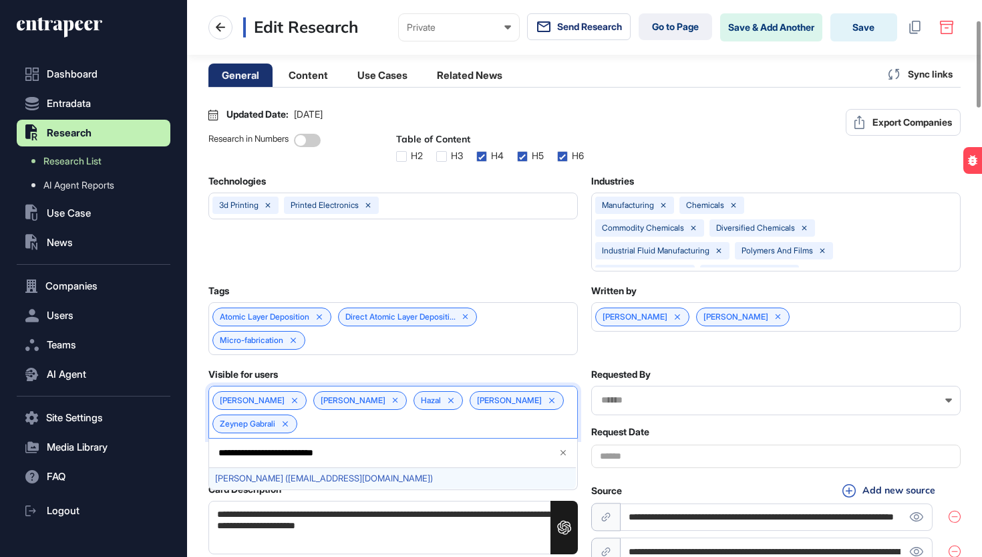
click at [351, 483] on span "[PERSON_NAME] ([EMAIL_ADDRESS][DOMAIN_NAME])" at bounding box center [392, 478] width 355 height 10
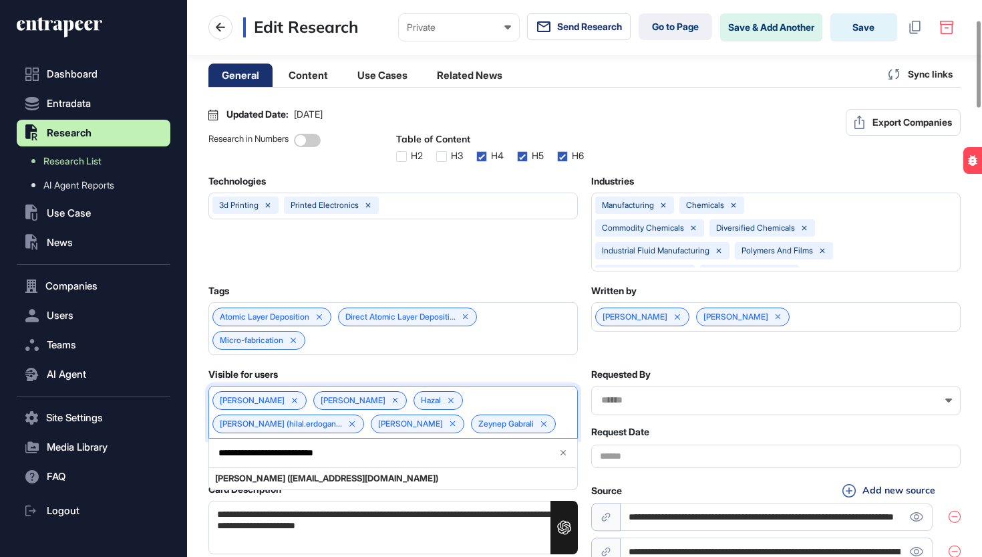
click at [450, 458] on input "**********" at bounding box center [382, 452] width 331 height 11
paste input "text"
click at [317, 483] on span "Murat Aksu (murat.aksu@arzportfoy.com)" at bounding box center [392, 478] width 355 height 10
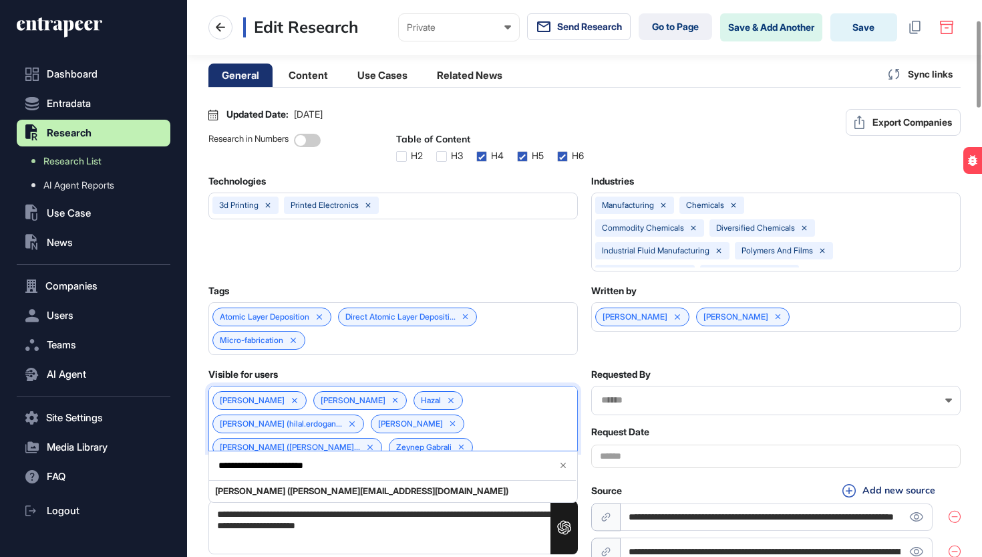
click at [494, 471] on input "**********" at bounding box center [382, 465] width 331 height 11
paste input "****"
click at [327, 496] on span "Abdullah Demirer (abdullah.demirer@adfin.com.tr)" at bounding box center [392, 491] width 355 height 10
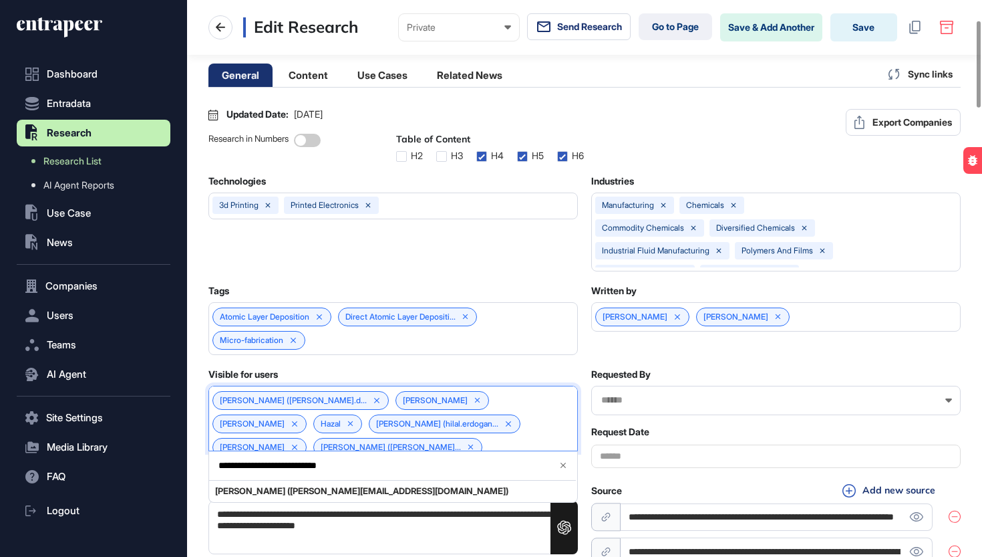
click at [488, 471] on input "**********" at bounding box center [382, 465] width 331 height 11
paste input "*****"
click at [374, 496] on span "Ahmet Bahadır Doğrul (ahmetbahadir.dogrul@arzportfoy.com)" at bounding box center [392, 491] width 355 height 10
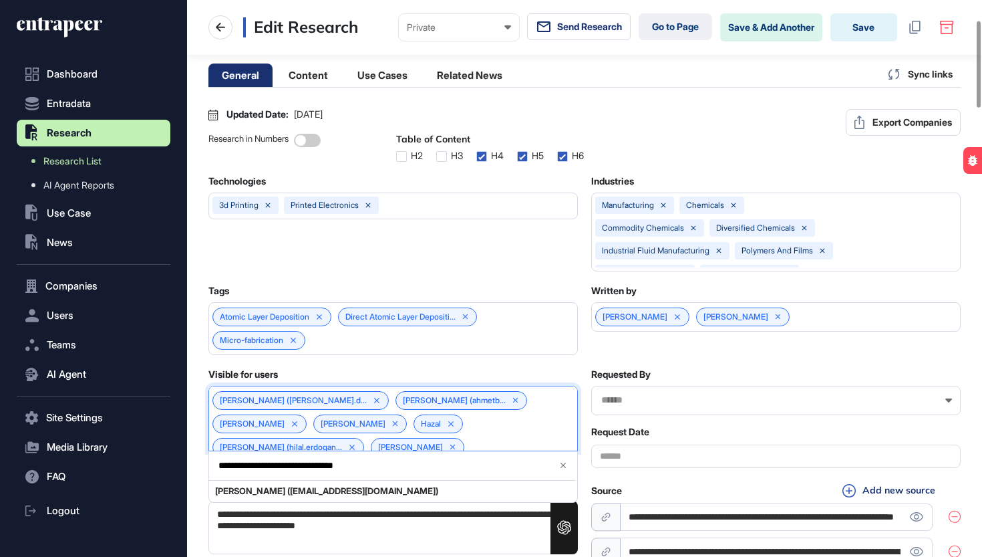
click at [438, 481] on div "**********" at bounding box center [392, 465] width 367 height 29
click at [441, 471] on input "**********" at bounding box center [382, 465] width 331 height 11
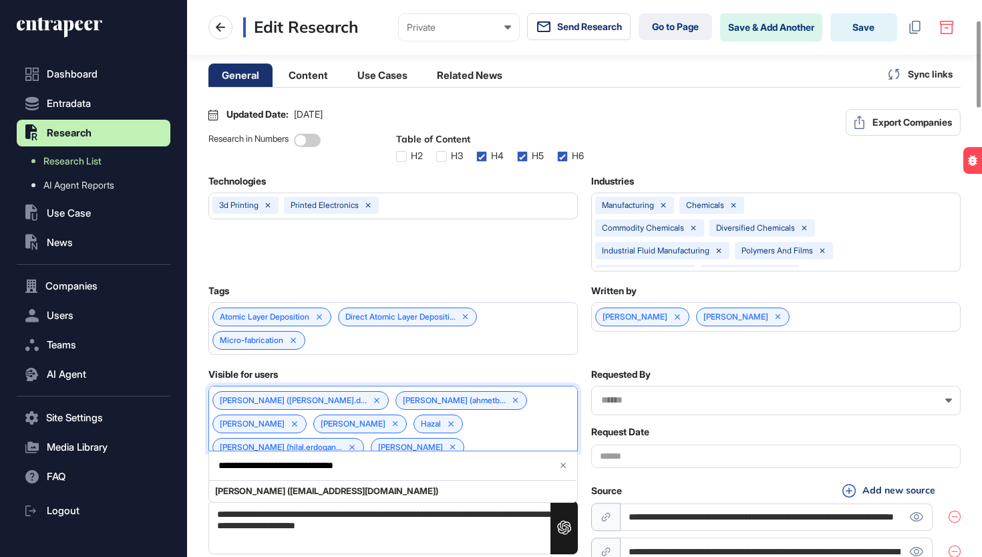
click at [441, 471] on input "**********" at bounding box center [382, 465] width 331 height 11
paste input "text"
click at [379, 496] on span "Mustafa Çınar (mustafa.cinar@arzportfoy.com)" at bounding box center [392, 491] width 355 height 10
click at [350, 471] on input "**********" at bounding box center [382, 465] width 331 height 11
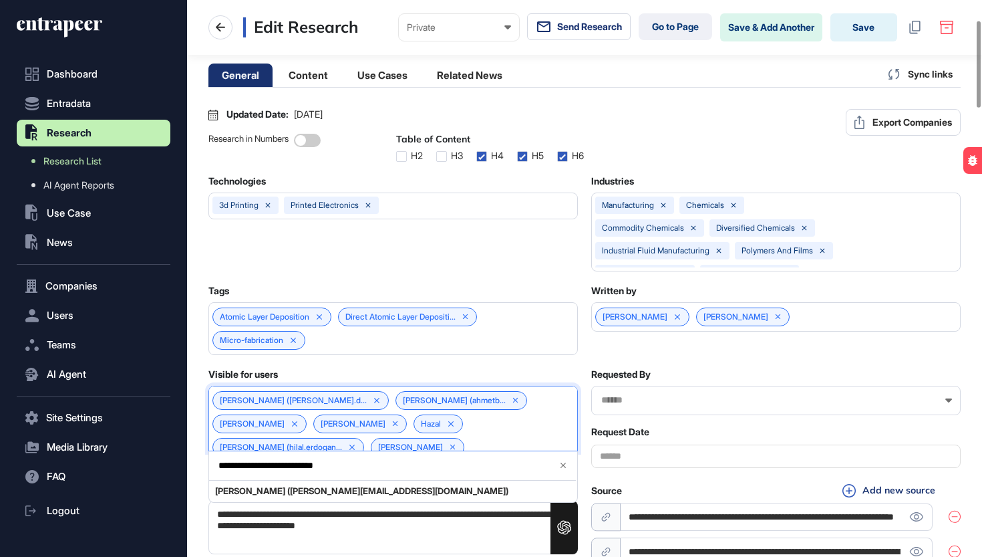
click at [350, 471] on input "**********" at bounding box center [382, 465] width 331 height 11
paste input "text"
type input "**********"
click at [340, 496] on span "Oktay Namver (oktay.namver@arzportfoy.com)" at bounding box center [392, 491] width 355 height 10
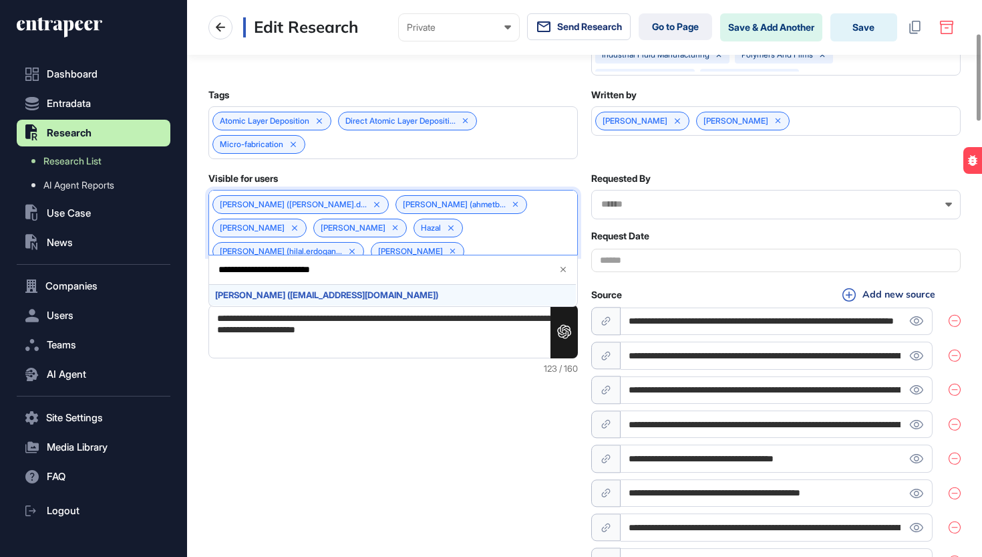
scroll to position [357, 0]
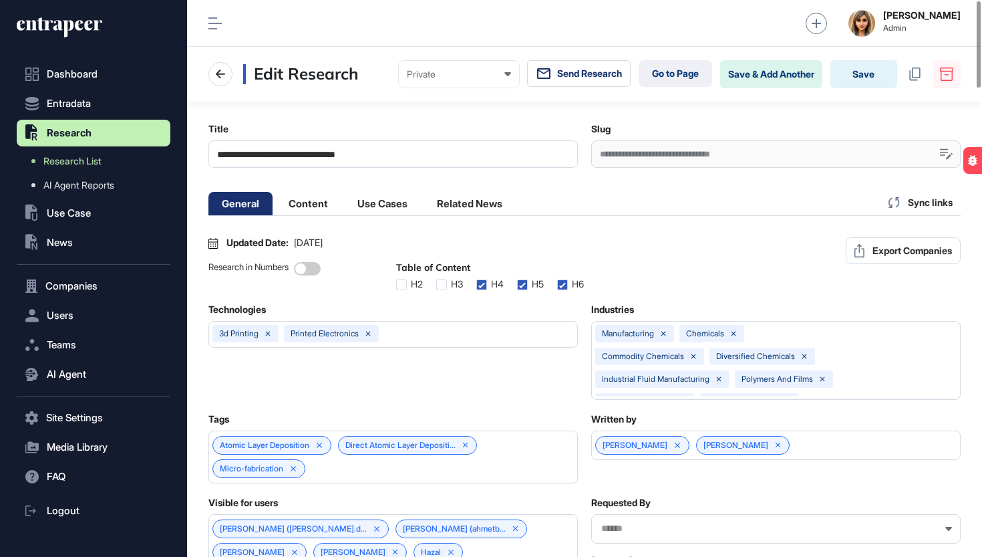
scroll to position [0, 0]
click at [874, 63] on button "Save" at bounding box center [864, 74] width 67 height 28
click at [870, 77] on button "Save" at bounding box center [864, 74] width 67 height 28
click at [864, 84] on button "Save" at bounding box center [864, 74] width 67 height 28
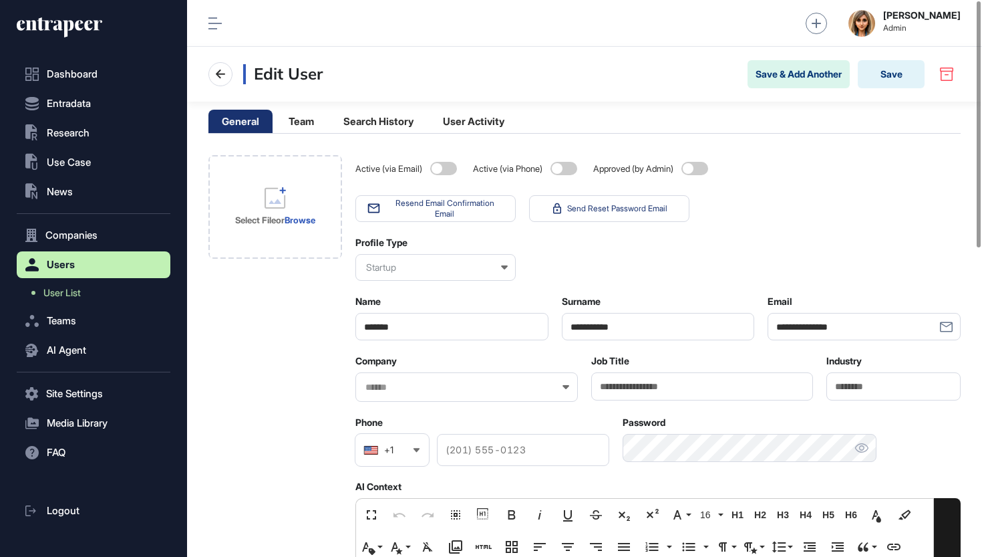
scroll to position [1, 1]
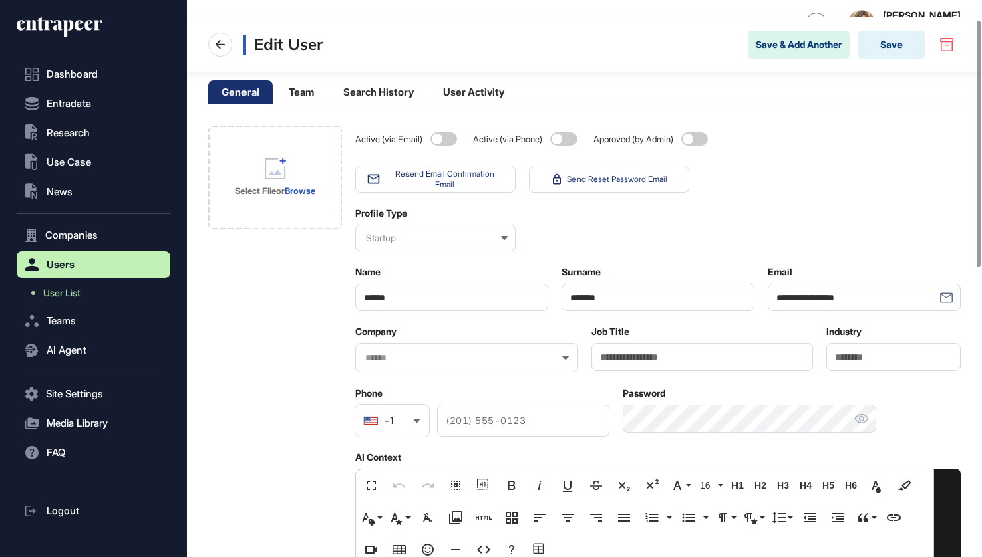
scroll to position [62, 0]
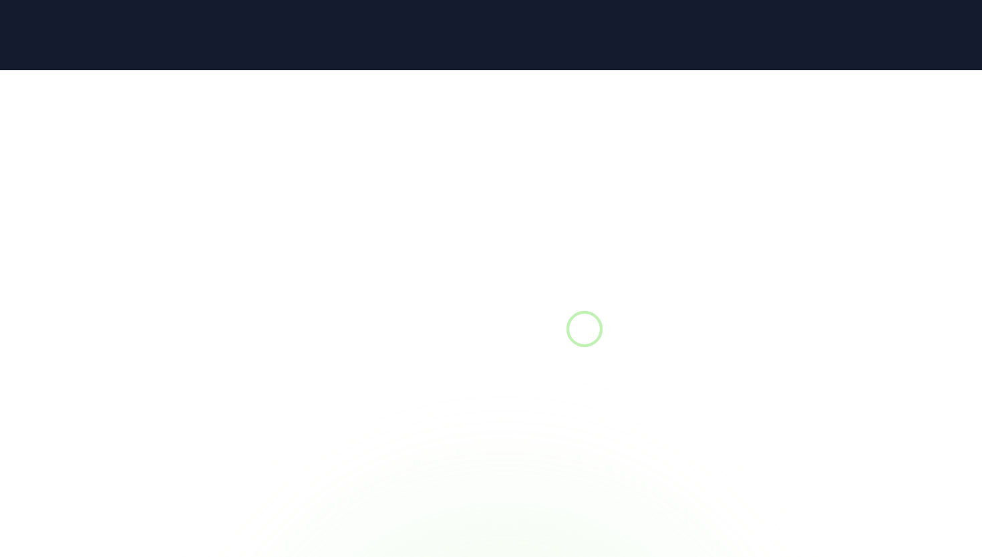
scroll to position [1, 1]
